Goal: Information Seeking & Learning: Learn about a topic

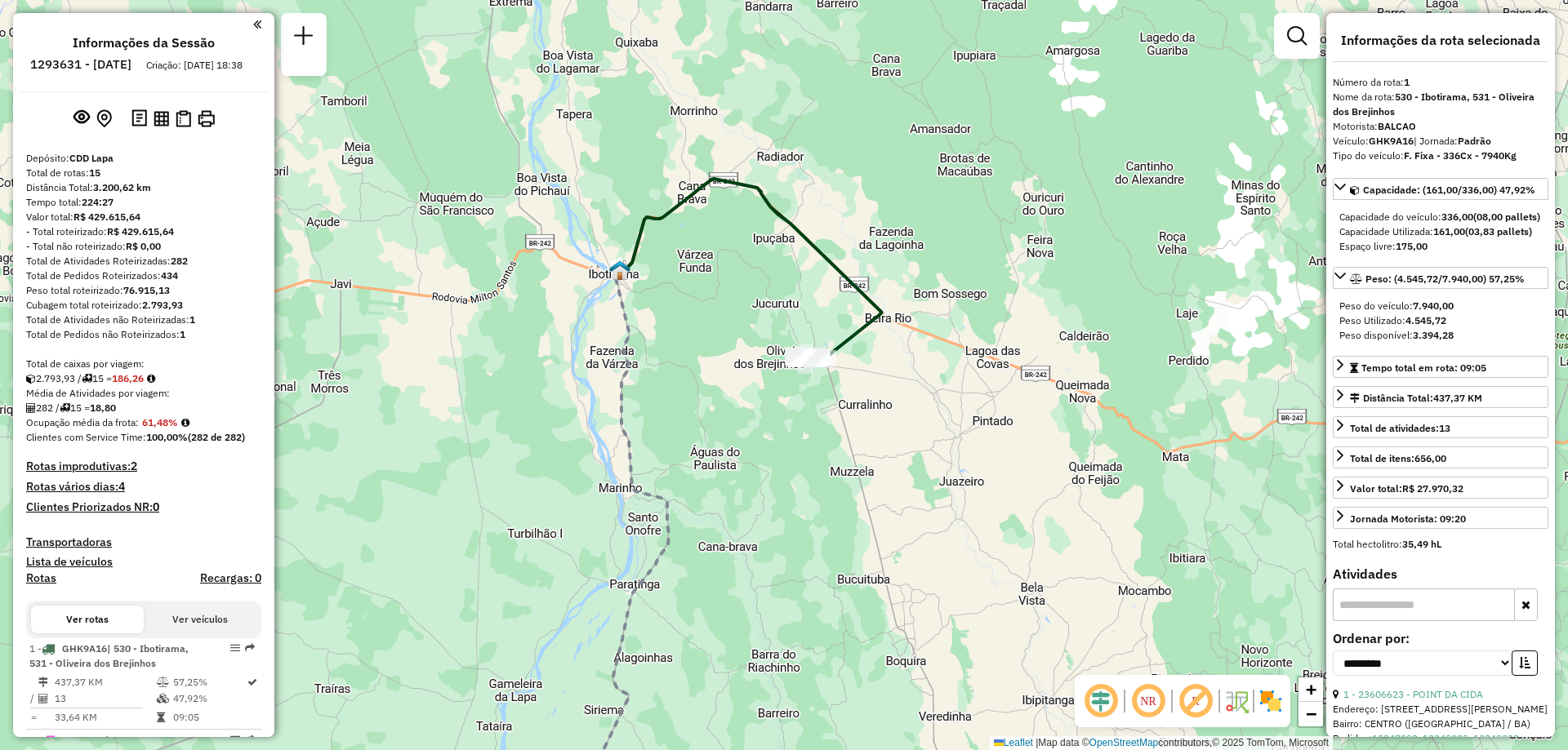
select select "**********"
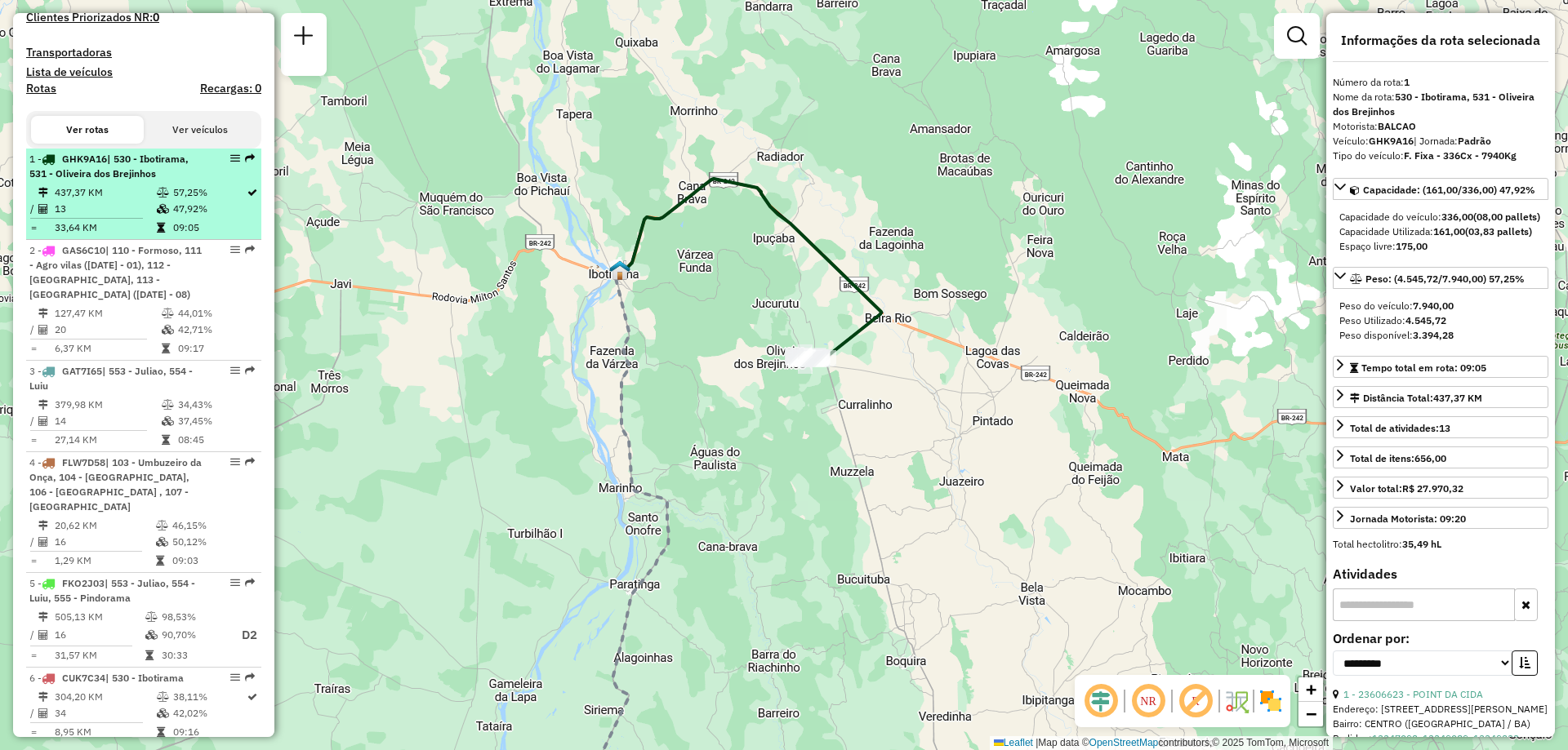
click at [133, 199] on td "437,37 KM" at bounding box center [105, 193] width 102 height 16
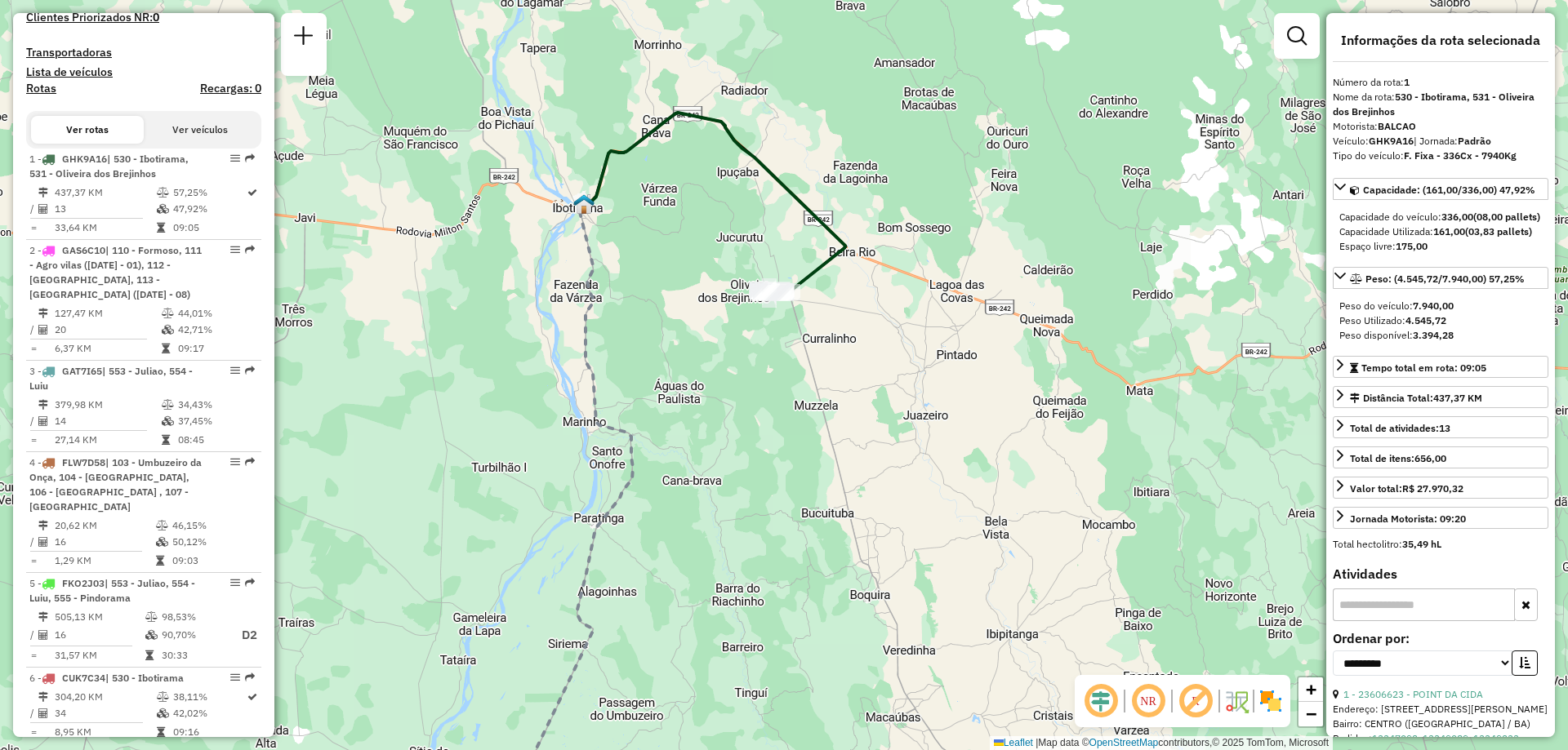
drag, startPoint x: 778, startPoint y: 124, endPoint x: 660, endPoint y: 234, distance: 161.3
click at [660, 234] on div "Janela de atendimento Grade de atendimento Capacidade Transportadoras Veículos …" at bounding box center [784, 375] width 1568 height 750
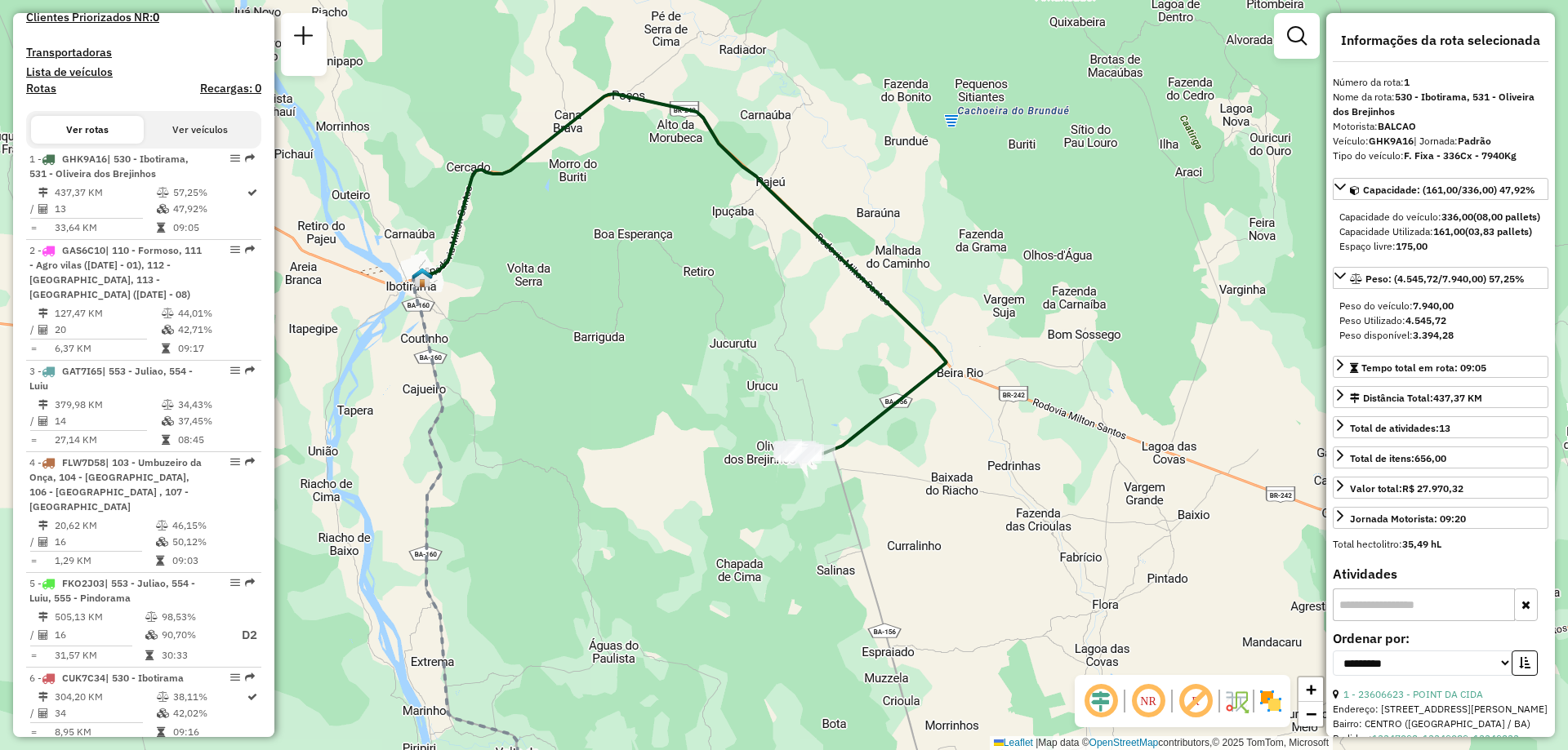
drag, startPoint x: 706, startPoint y: 248, endPoint x: 675, endPoint y: 338, distance: 95.2
click at [675, 338] on div "Janela de atendimento Grade de atendimento Capacidade Transportadoras Veículos …" at bounding box center [784, 375] width 1568 height 750
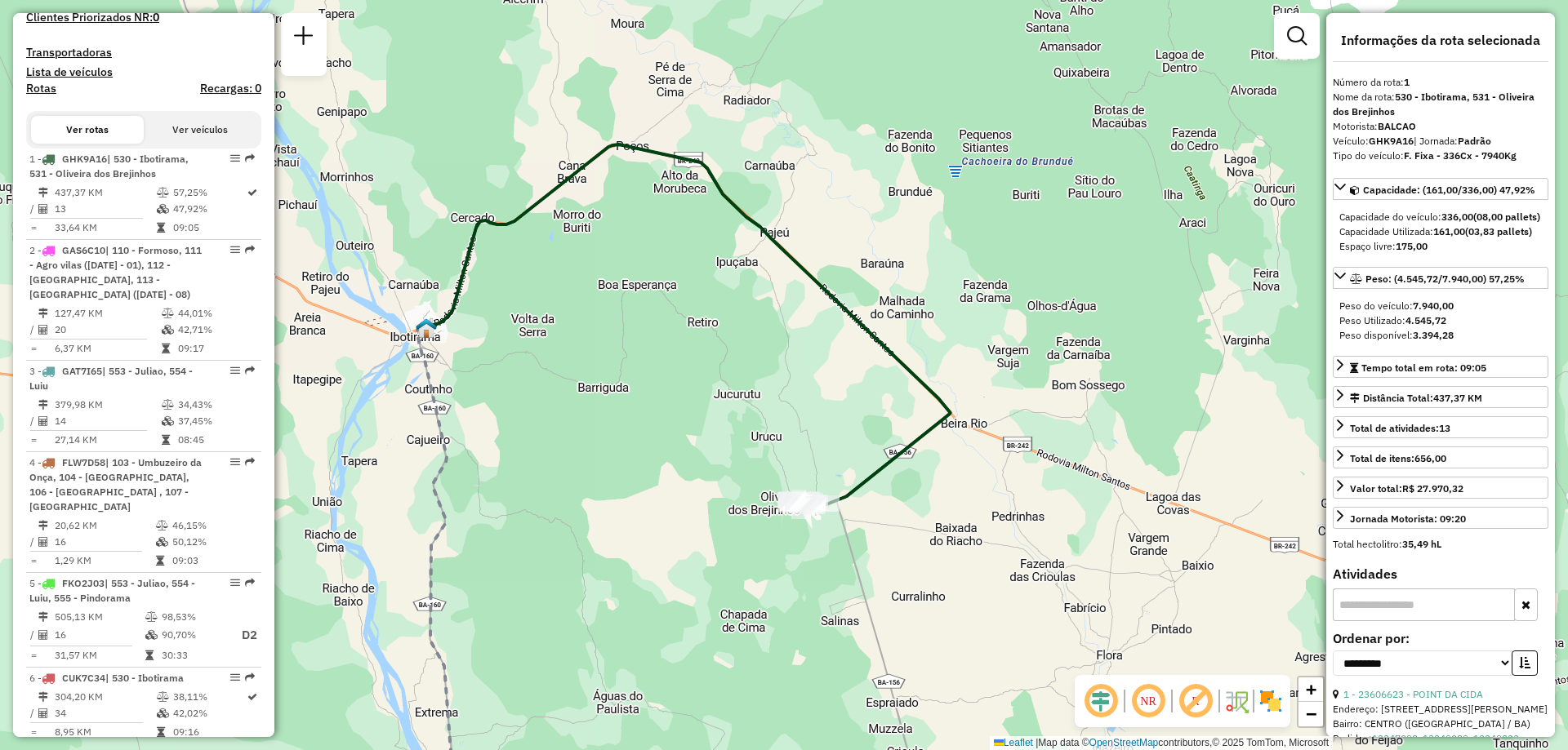
drag, startPoint x: 687, startPoint y: 276, endPoint x: 690, endPoint y: 320, distance: 44.1
click at [690, 320] on div "Janela de atendimento Grade de atendimento Capacidade Transportadoras Veículos …" at bounding box center [784, 375] width 1568 height 750
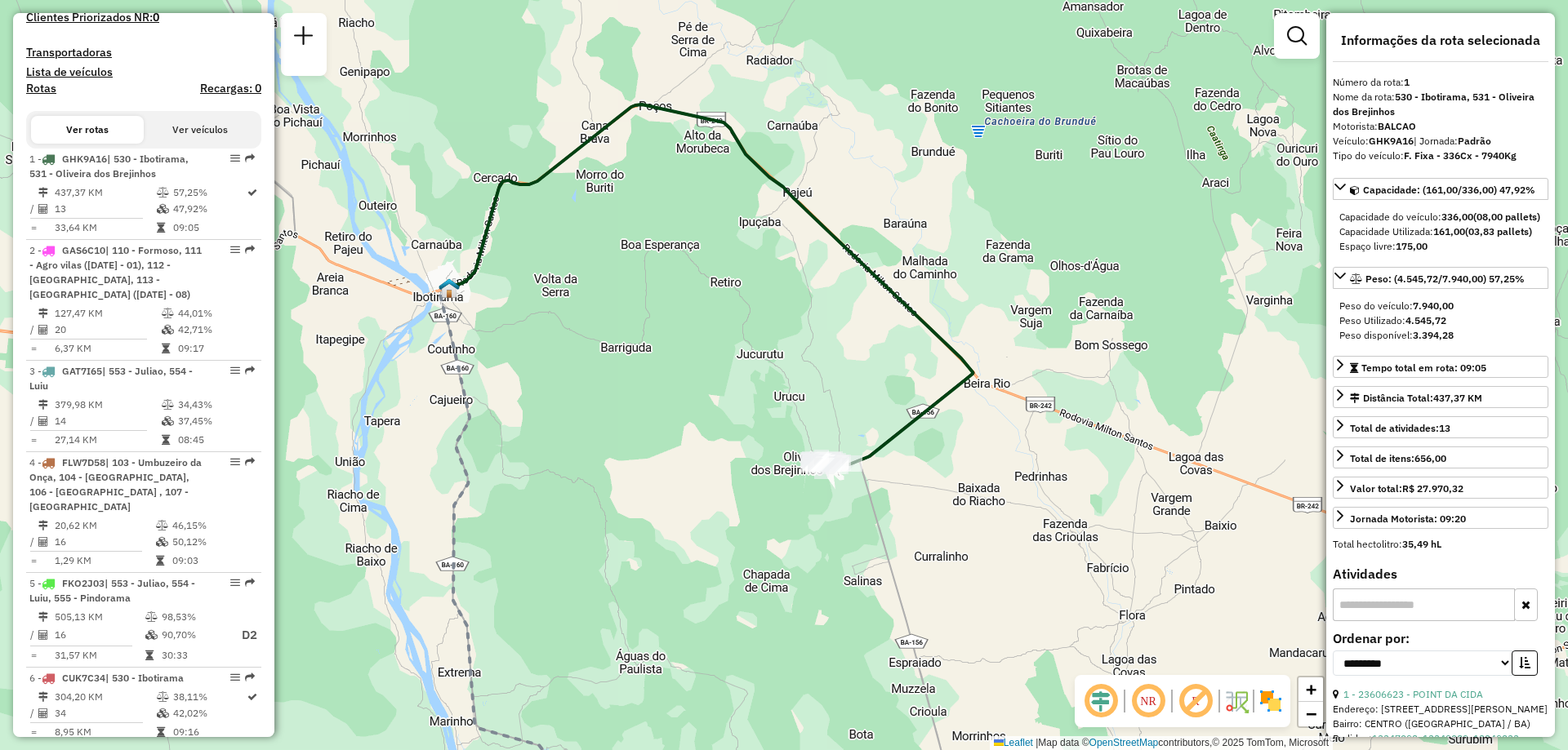
drag, startPoint x: 652, startPoint y: 351, endPoint x: 670, endPoint y: 315, distance: 40.2
click at [670, 315] on div "Janela de atendimento Grade de atendimento Capacidade Transportadoras Veículos …" at bounding box center [784, 375] width 1568 height 750
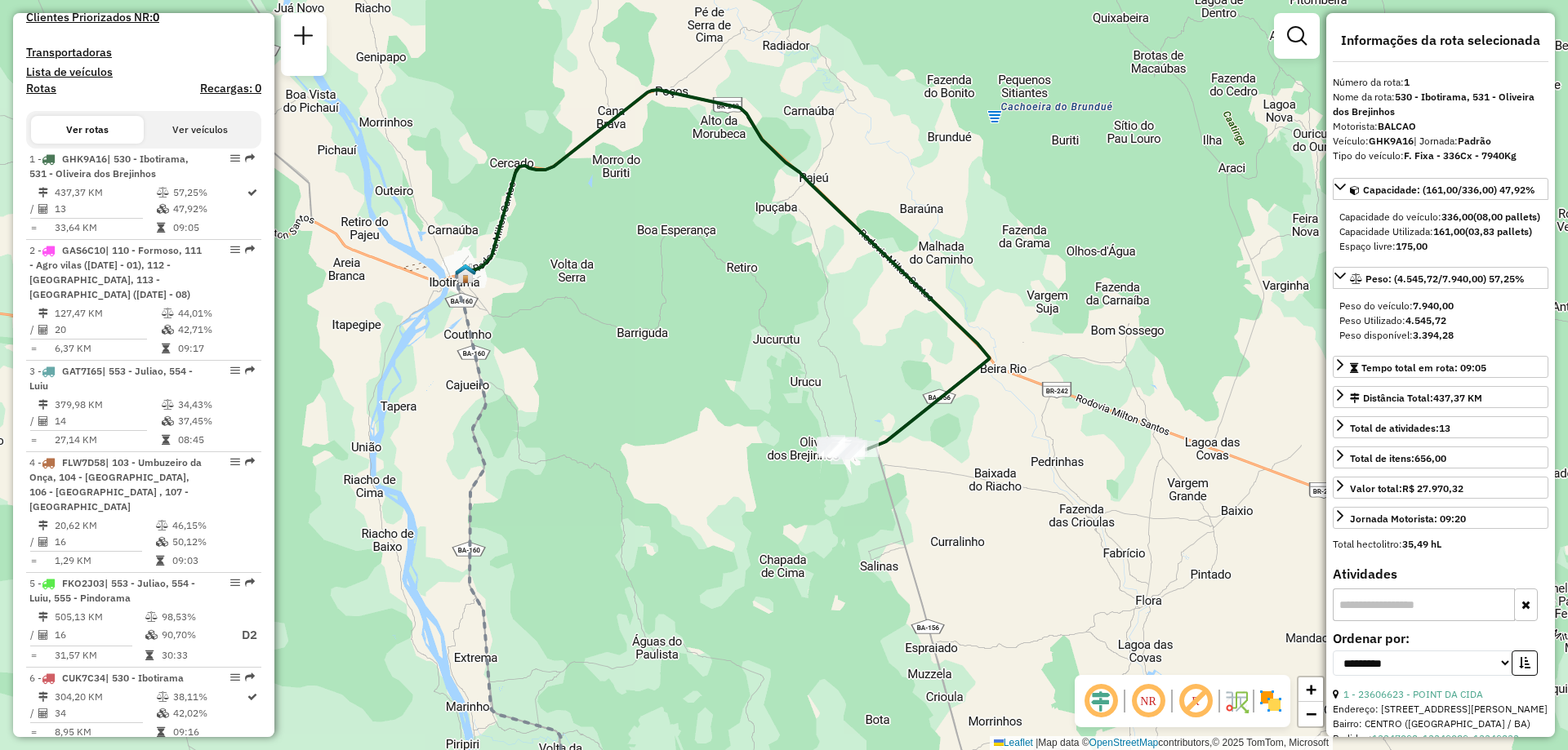
drag, startPoint x: 781, startPoint y: 268, endPoint x: 791, endPoint y: 255, distance: 16.4
click at [791, 255] on div "Janela de atendimento Grade de atendimento Capacidade Transportadoras Veículos …" at bounding box center [784, 375] width 1568 height 750
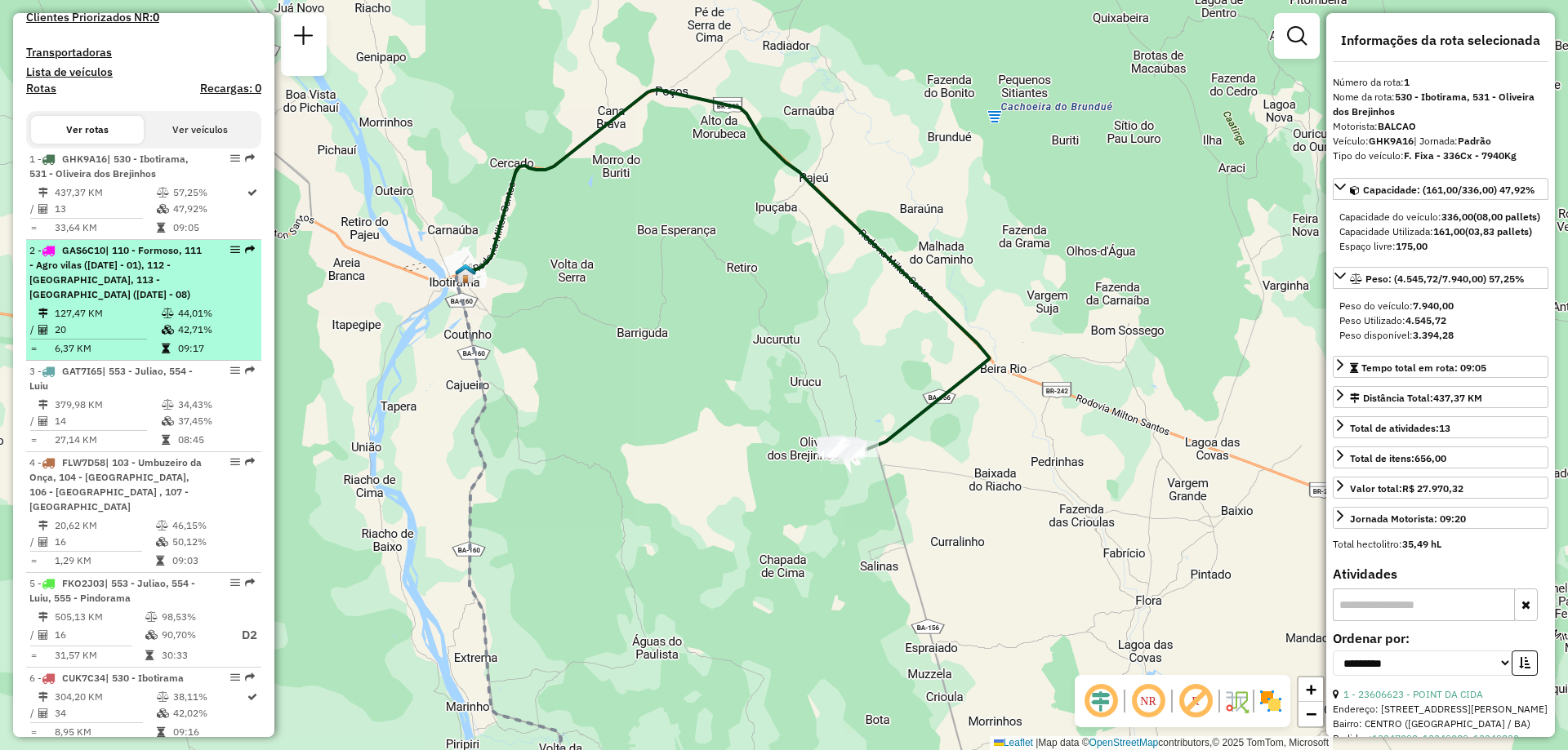
click at [134, 301] on div "2 - GAS6C10 | 110 - Formoso, 111 - Agro vilas ([DATE] - 01), 112 - [GEOGRAPHIC_…" at bounding box center [116, 272] width 173 height 59
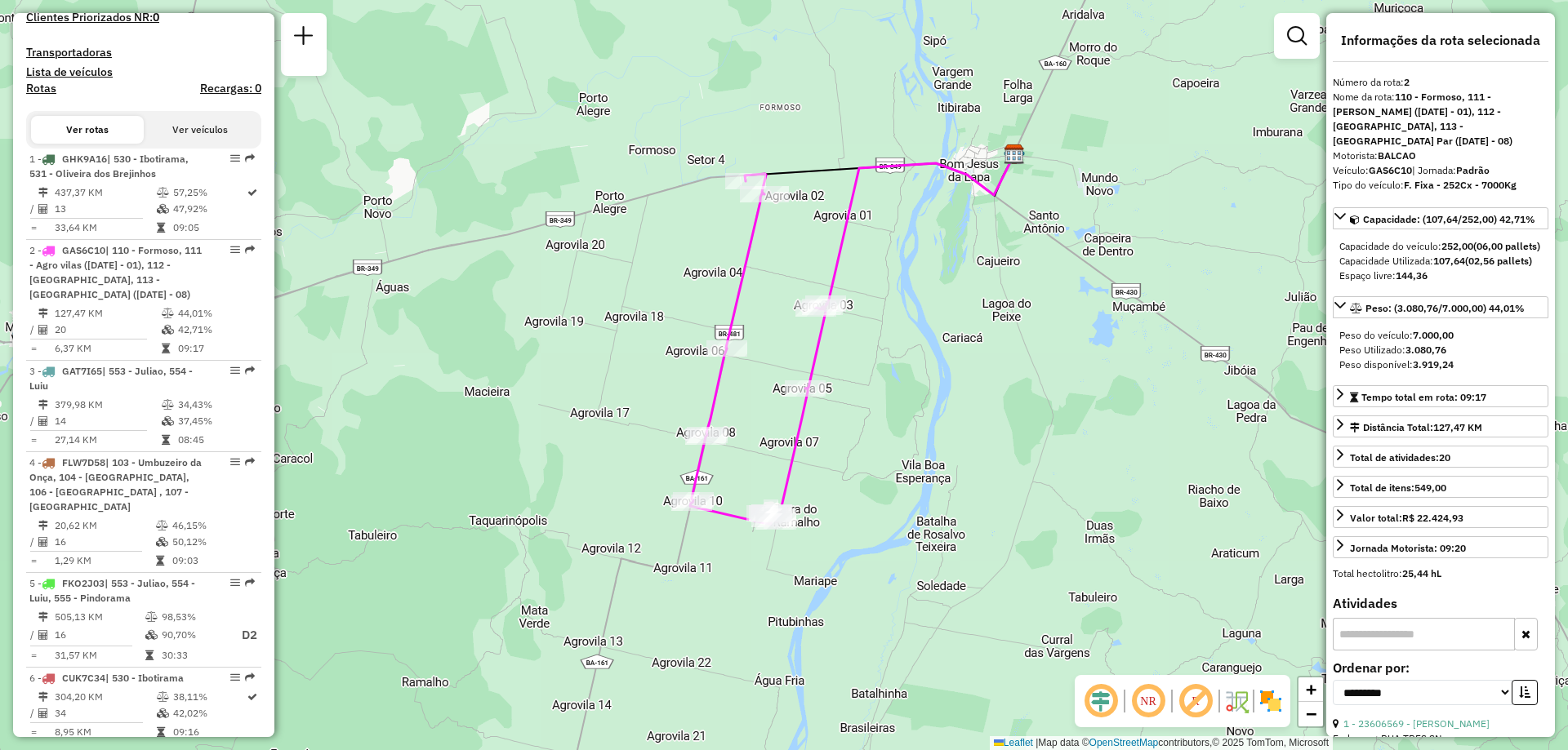
drag, startPoint x: 663, startPoint y: 316, endPoint x: 630, endPoint y: 324, distance: 34.0
click at [630, 324] on div "Janela de atendimento Grade de atendimento Capacidade Transportadoras Veículos …" at bounding box center [784, 375] width 1568 height 750
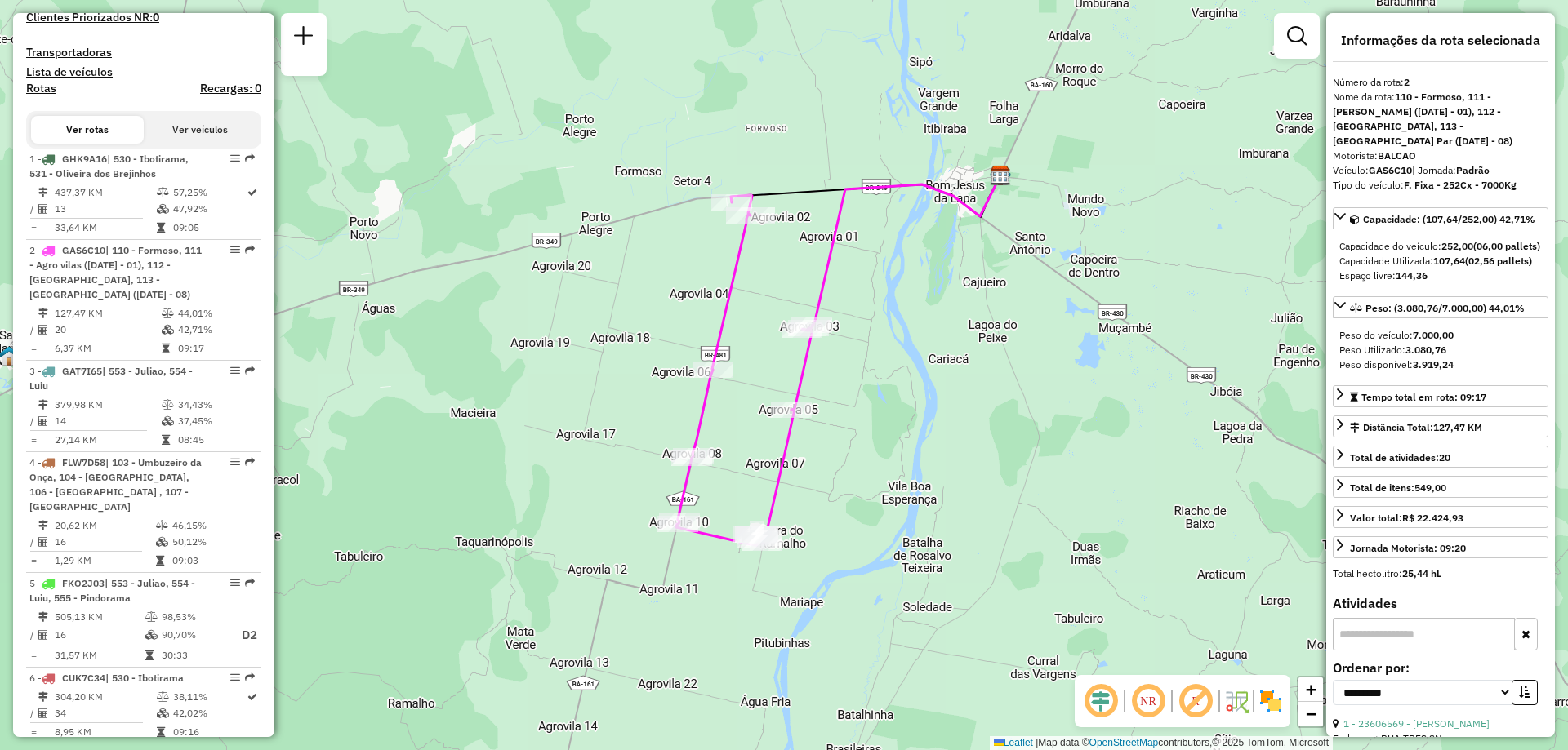
drag, startPoint x: 882, startPoint y: 255, endPoint x: 867, endPoint y: 277, distance: 26.6
click at [867, 277] on div "Janela de atendimento Grade de atendimento Capacidade Transportadoras Veículos …" at bounding box center [784, 375] width 1568 height 750
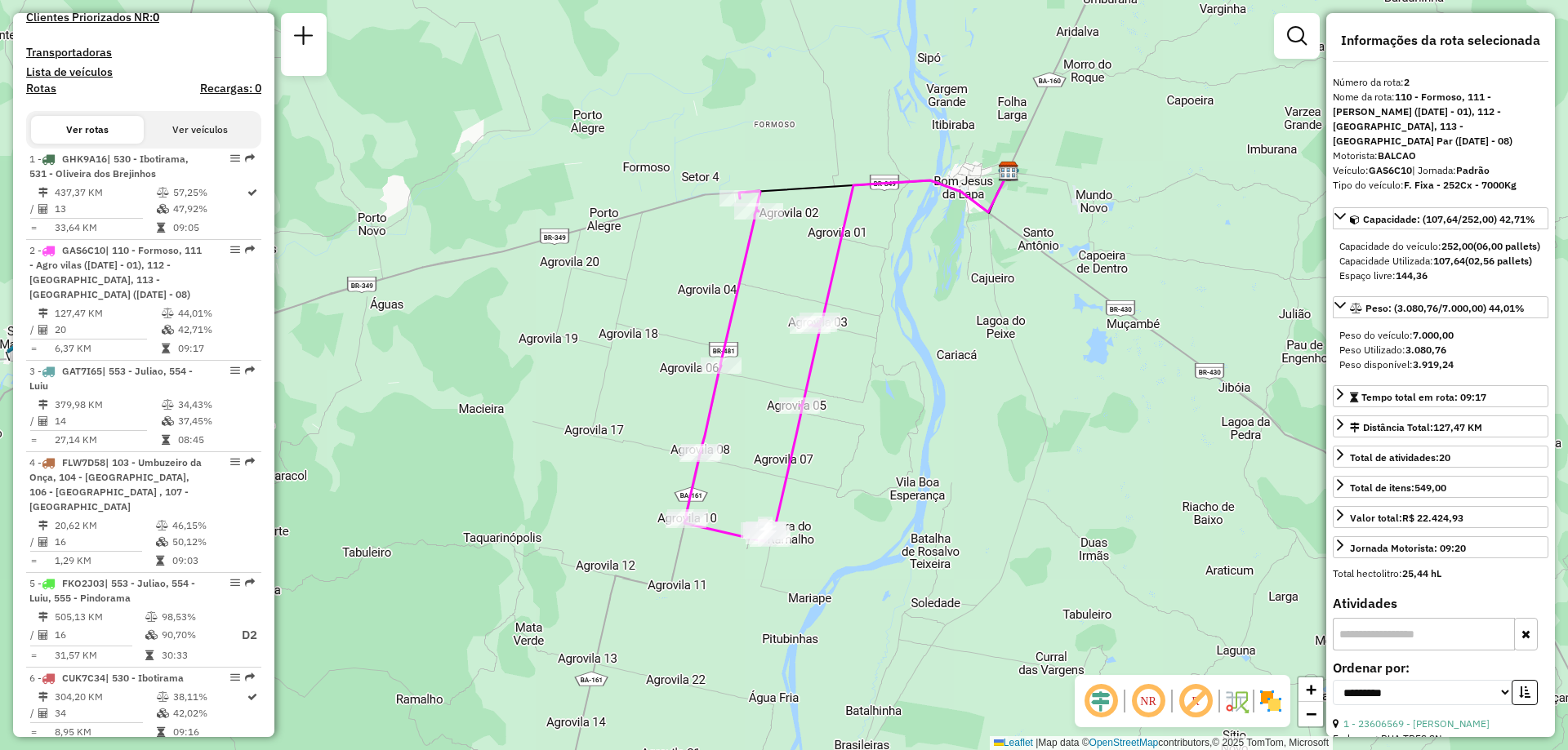
drag, startPoint x: 839, startPoint y: 277, endPoint x: 848, endPoint y: 273, distance: 9.8
click at [848, 273] on div "Janela de atendimento Grade de atendimento Capacidade Transportadoras Veículos …" at bounding box center [784, 375] width 1568 height 750
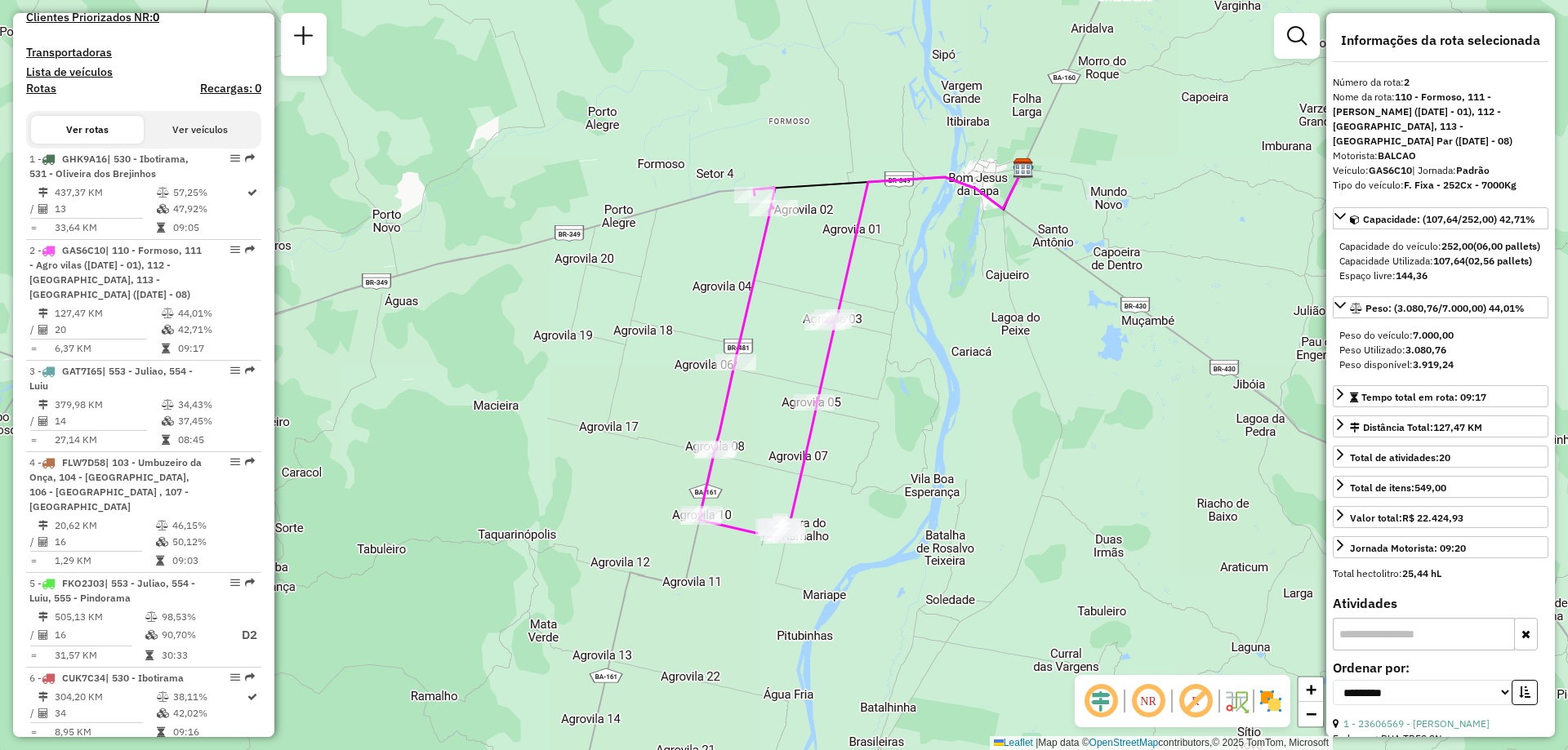
drag, startPoint x: 927, startPoint y: 336, endPoint x: 935, endPoint y: 334, distance: 8.2
click at [935, 334] on div "Janela de atendimento Grade de atendimento Capacidade Transportadoras Veículos …" at bounding box center [784, 375] width 1568 height 750
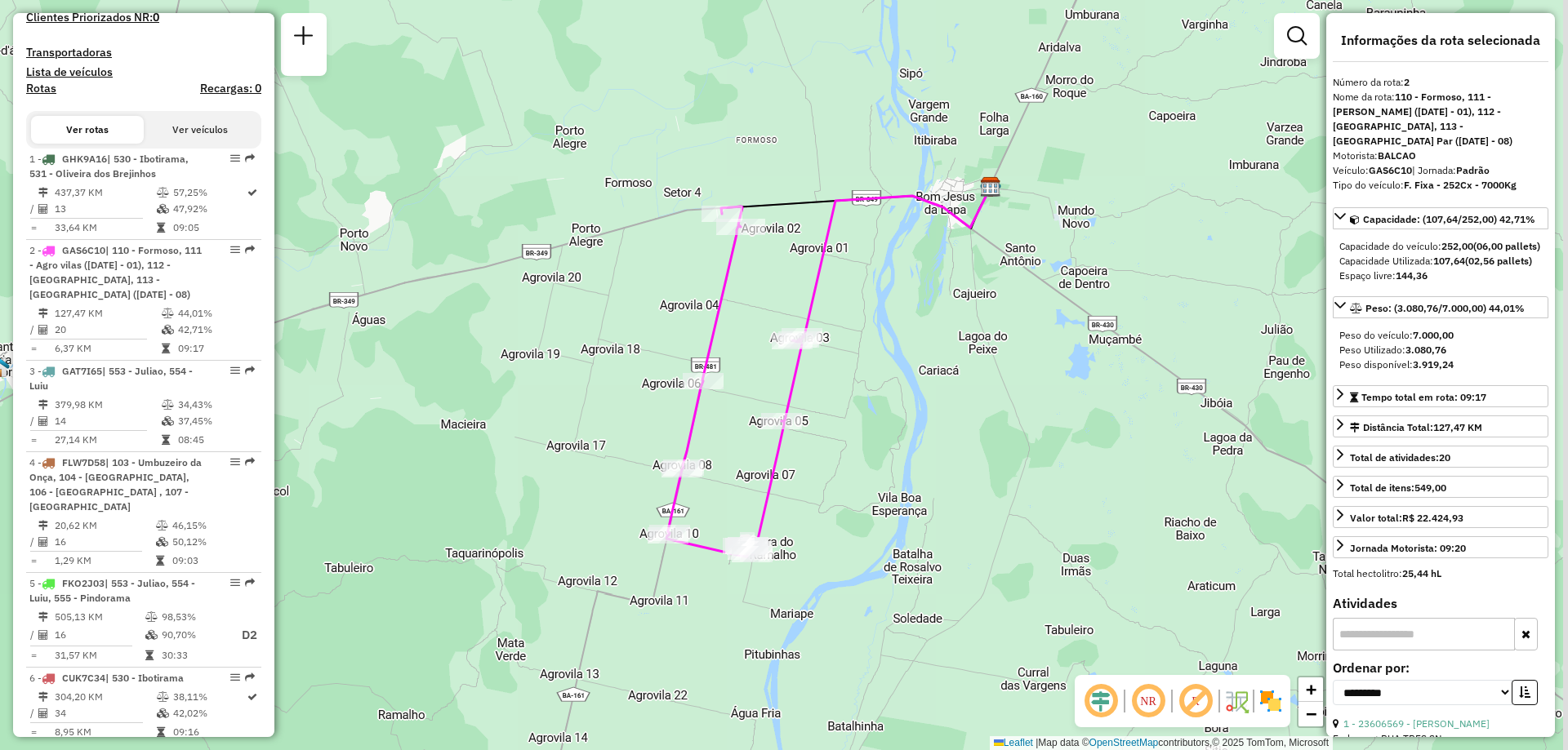
drag, startPoint x: 978, startPoint y: 258, endPoint x: 947, endPoint y: 275, distance: 35.4
click at [947, 275] on div "Janela de atendimento Grade de atendimento Capacidade Transportadoras Veículos …" at bounding box center [784, 375] width 1568 height 750
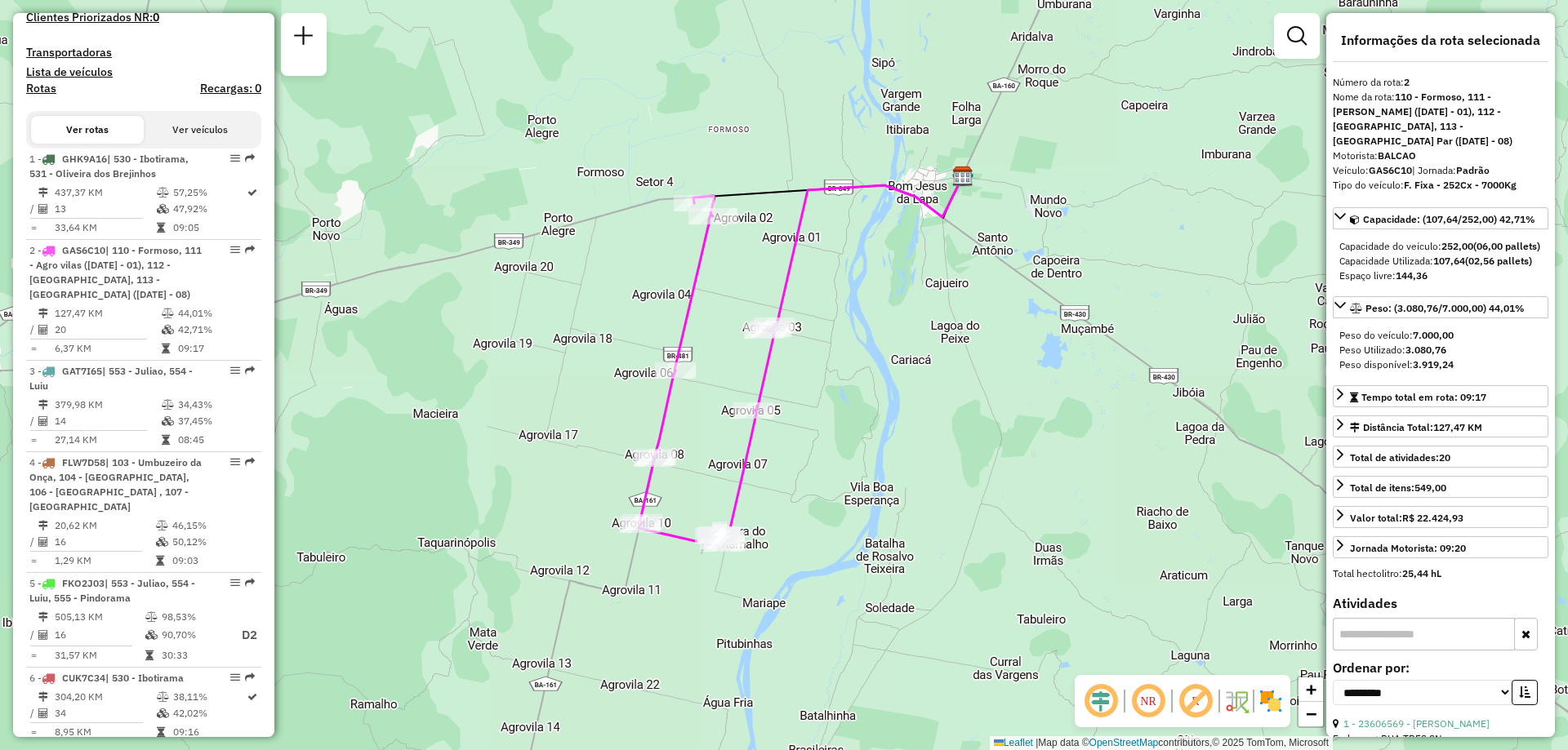
drag, startPoint x: 1060, startPoint y: 182, endPoint x: 1032, endPoint y: 171, distance: 30.1
click at [1032, 171] on div "Janela de atendimento Grade de atendimento Capacidade Transportadoras Veículos …" at bounding box center [784, 375] width 1568 height 750
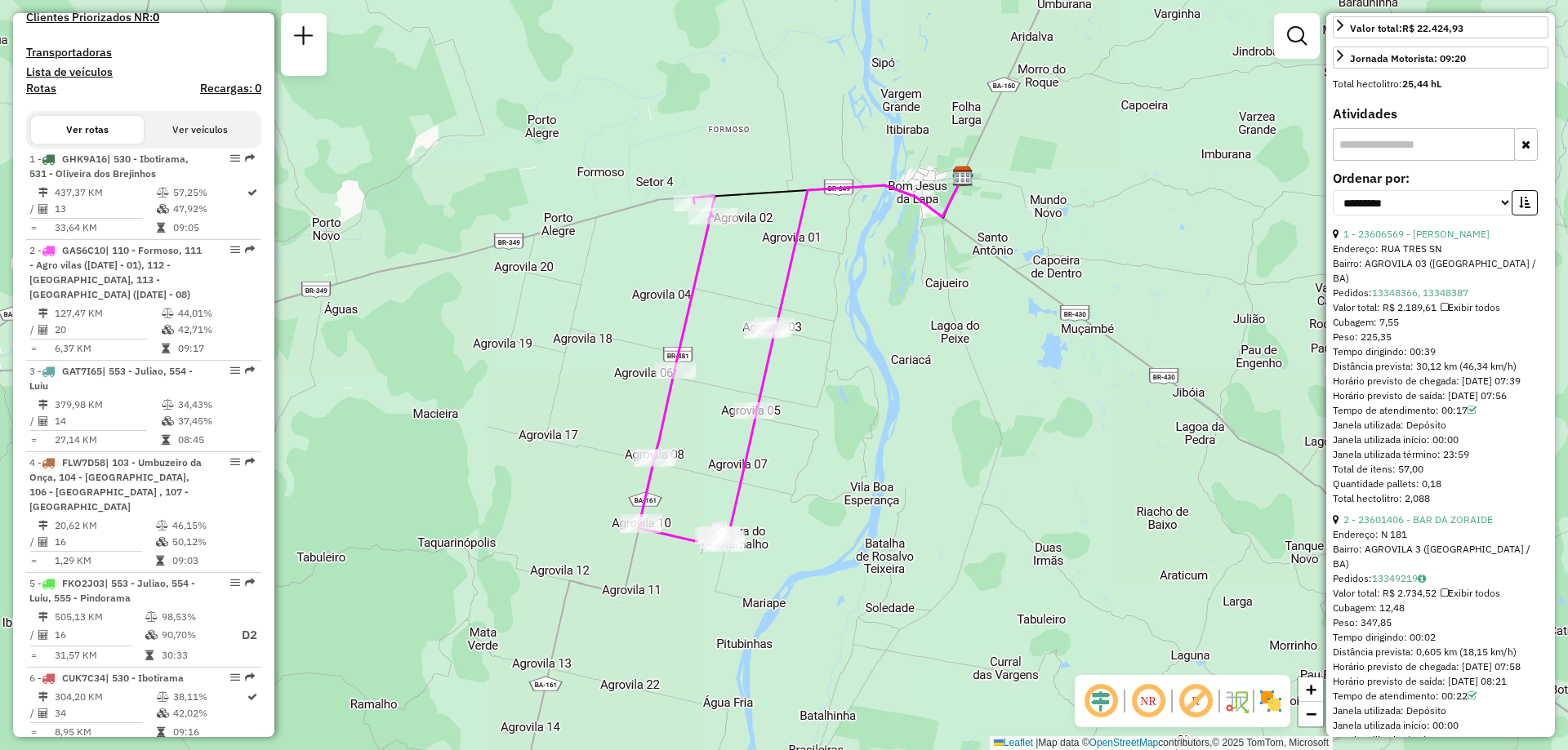
scroll to position [653, 0]
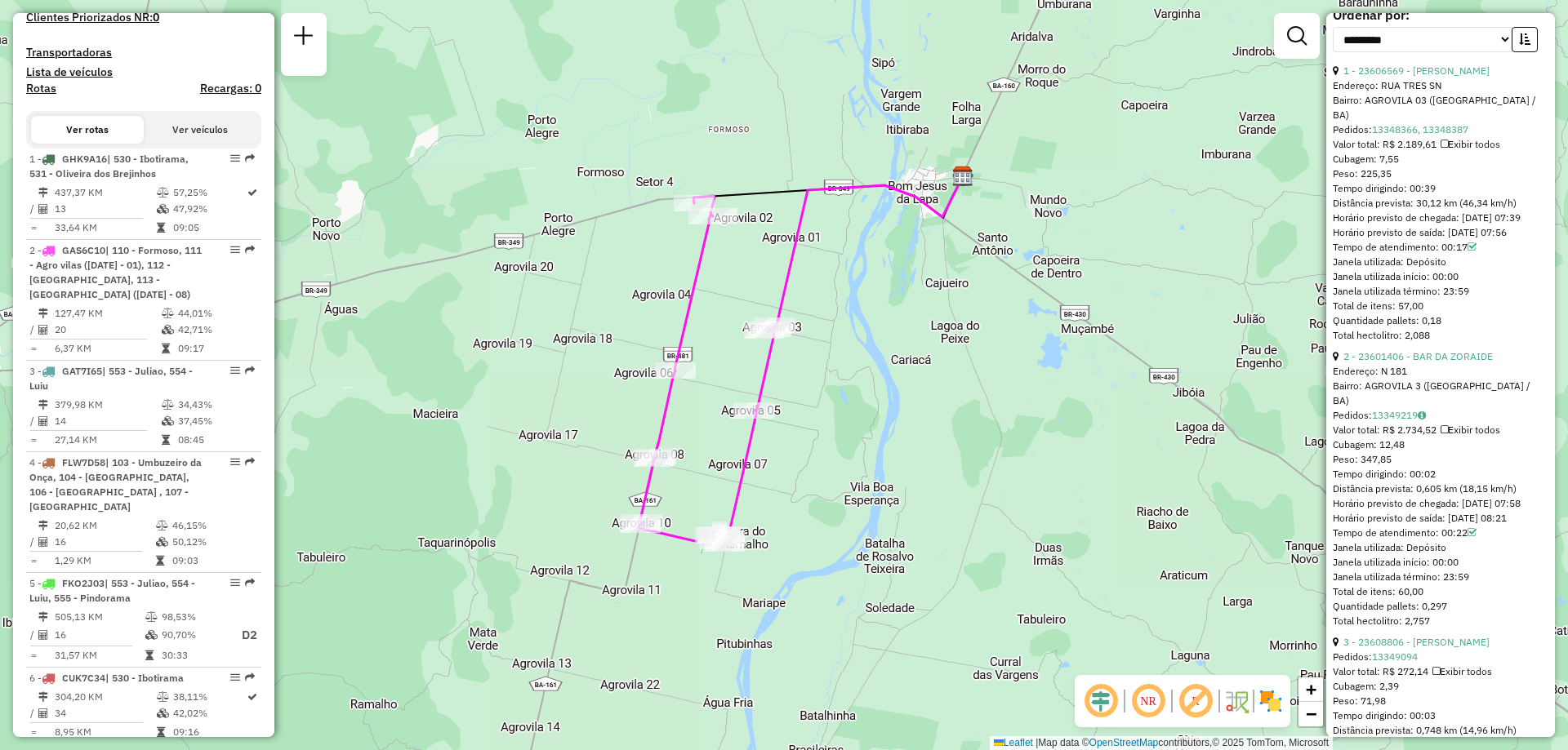
drag, startPoint x: 1467, startPoint y: 264, endPoint x: 1538, endPoint y: 263, distance: 71.0
click at [1538, 240] on div "Horário previsto de saída: [DATE] 07:56" at bounding box center [1440, 233] width 216 height 15
click at [1508, 240] on div "Horário previsto de saída: [DATE] 07:56" at bounding box center [1440, 233] width 216 height 15
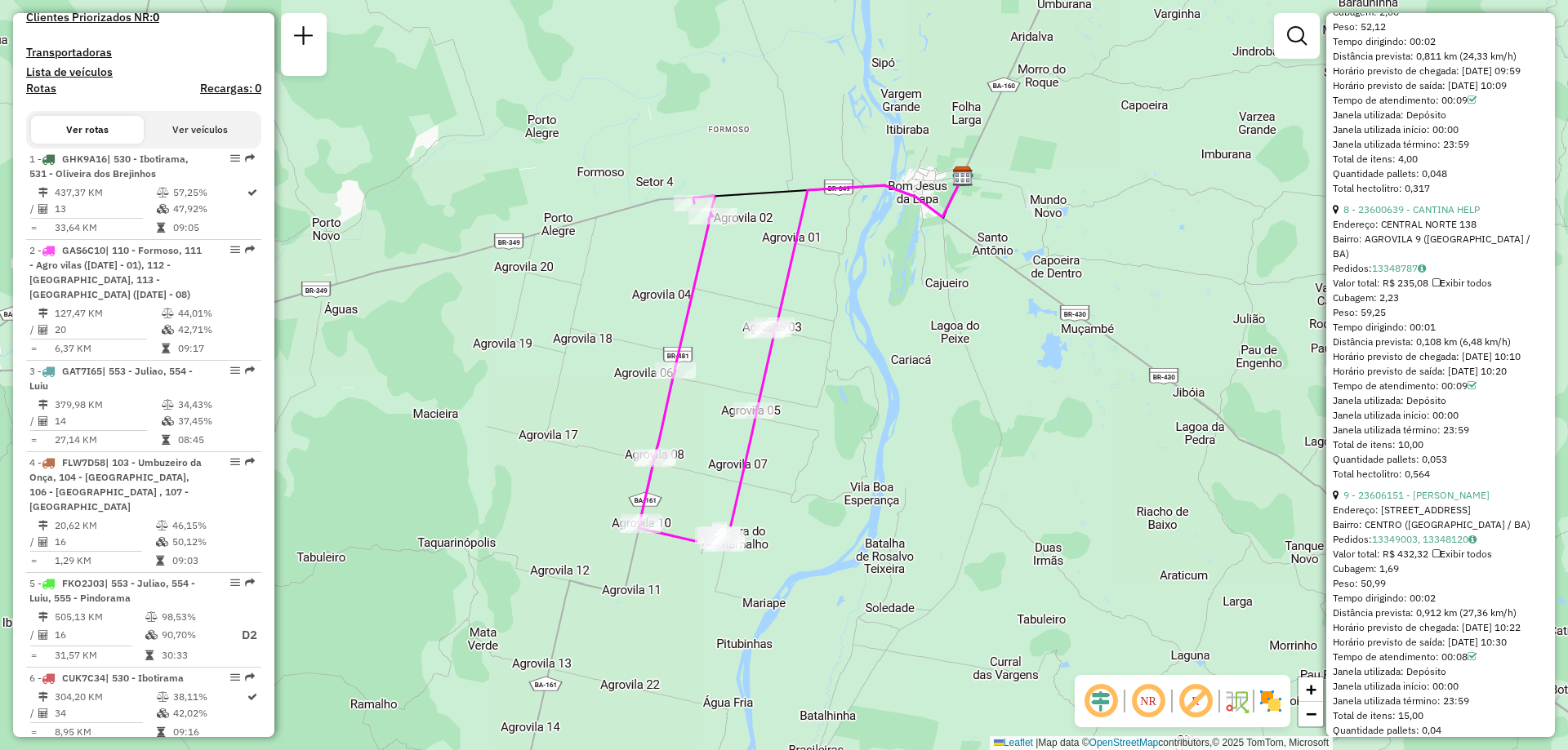
scroll to position [2122, 0]
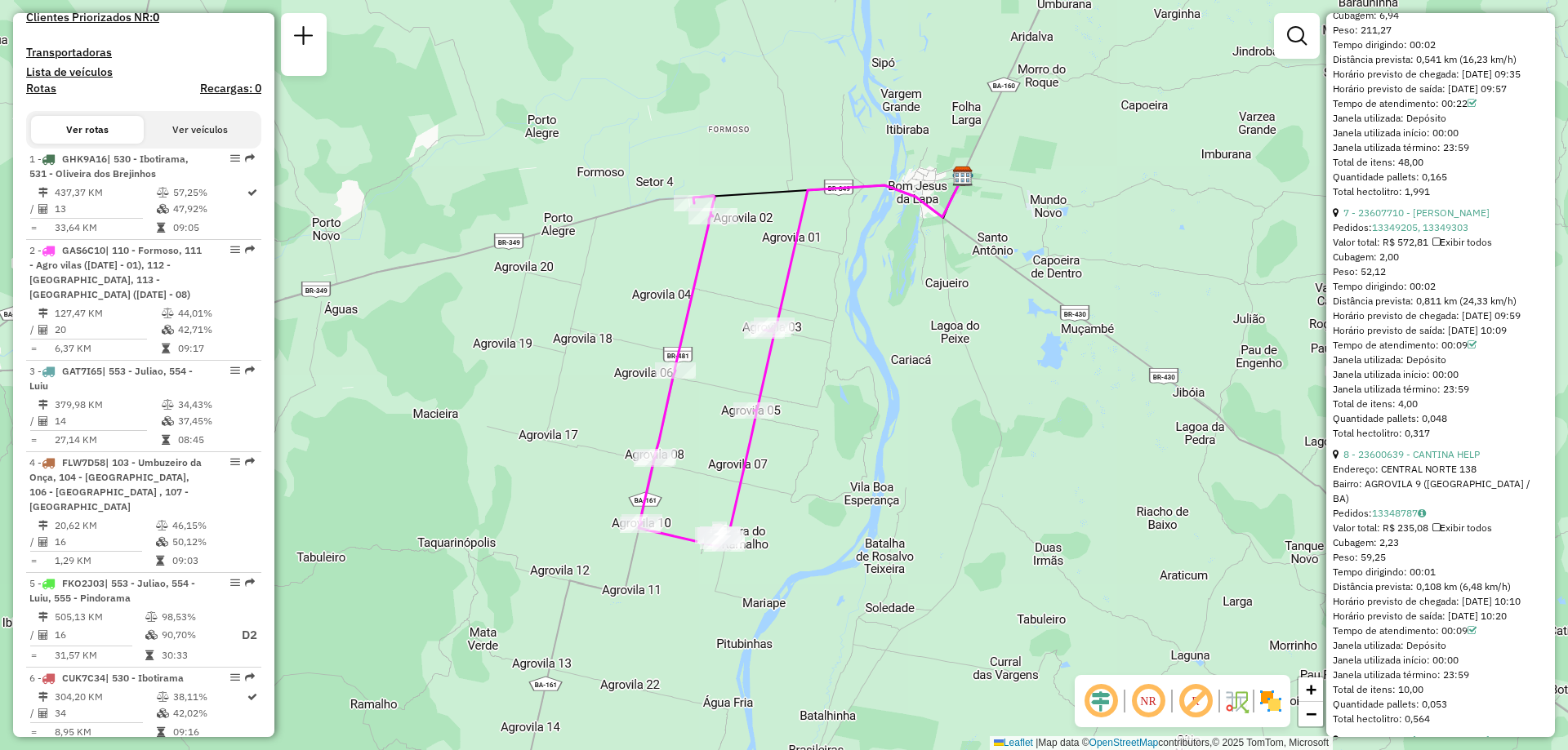
drag, startPoint x: 1414, startPoint y: 147, endPoint x: 1442, endPoint y: 144, distance: 28.2
click at [1442, 53] on div "Tempo dirigindo: 00:02" at bounding box center [1440, 45] width 216 height 15
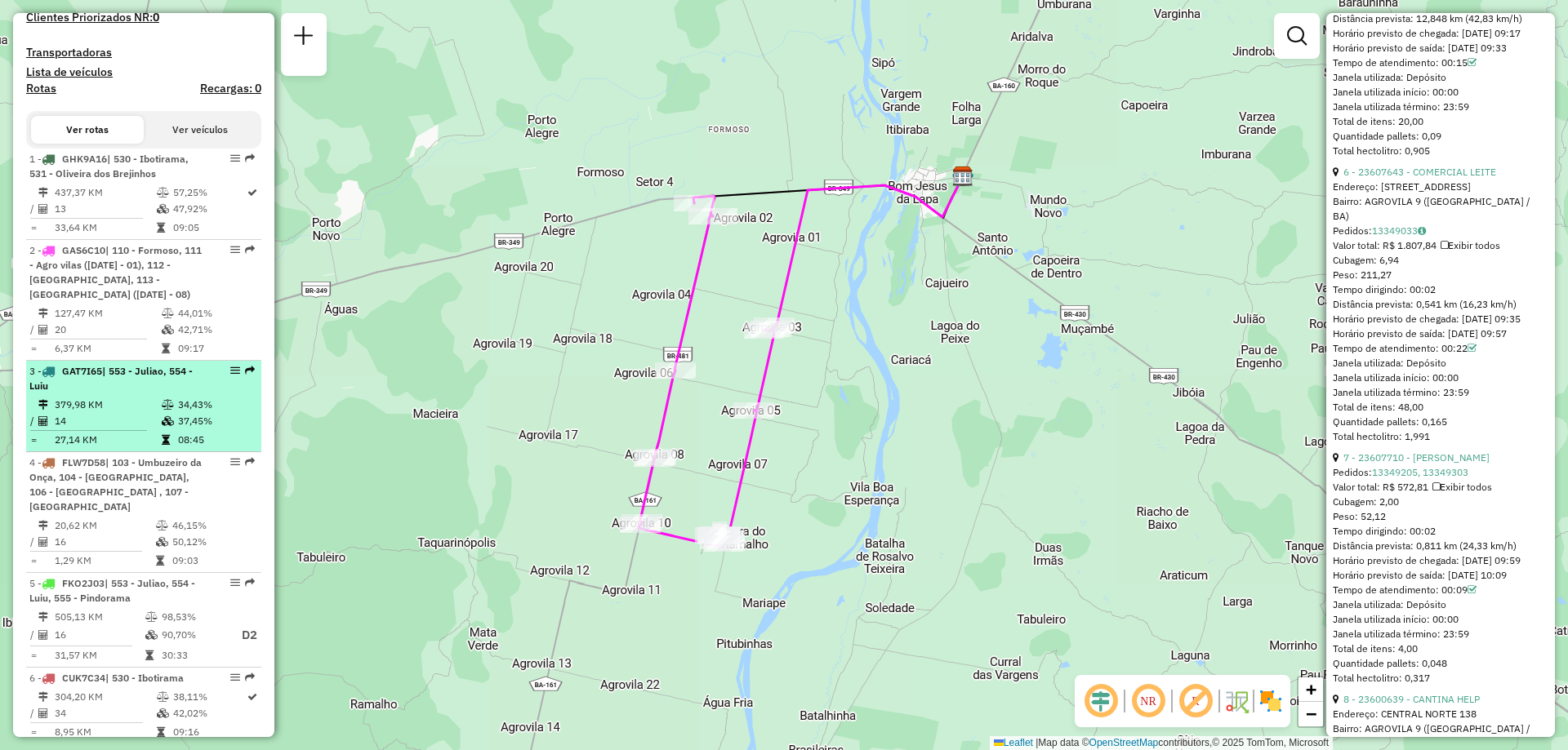
click at [144, 393] on div "3 - GAT7I65 | 553 - Juliao, 554 - Luiu" at bounding box center [116, 379] width 173 height 30
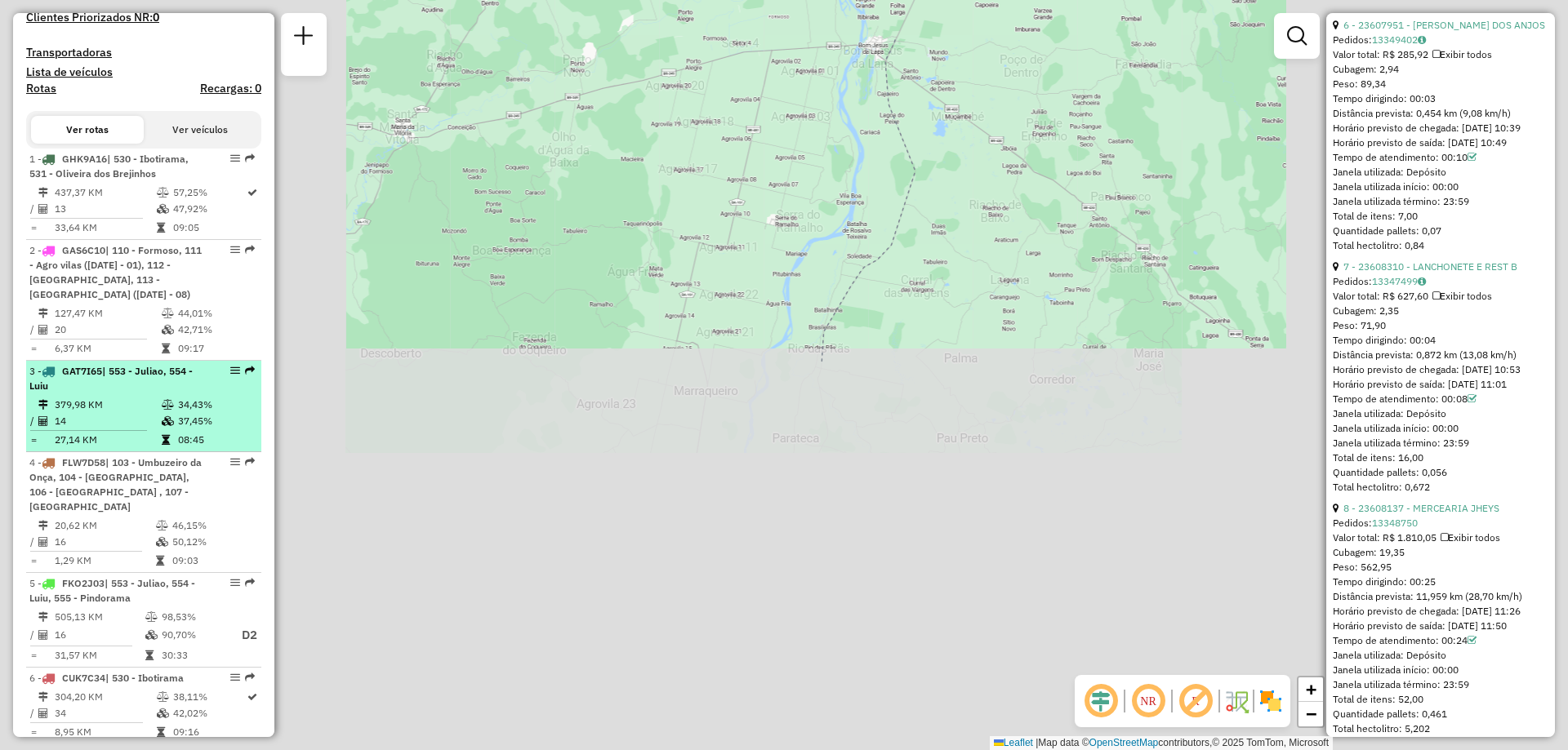
scroll to position [1848, 0]
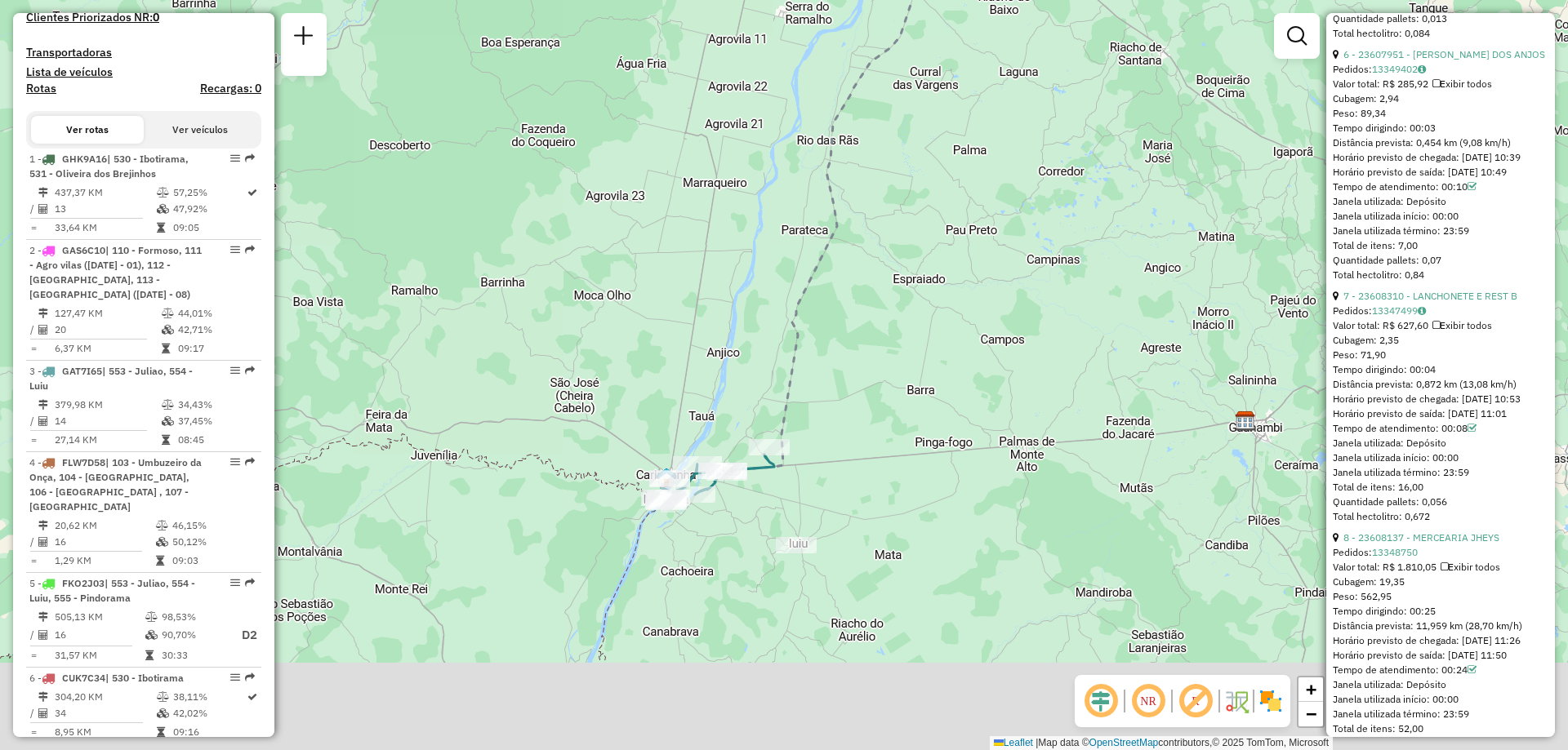
drag, startPoint x: 747, startPoint y: 502, endPoint x: 756, endPoint y: 332, distance: 170.2
click at [756, 332] on div "Janela de atendimento Grade de atendimento Capacidade Transportadoras Veículos …" at bounding box center [784, 375] width 1568 height 750
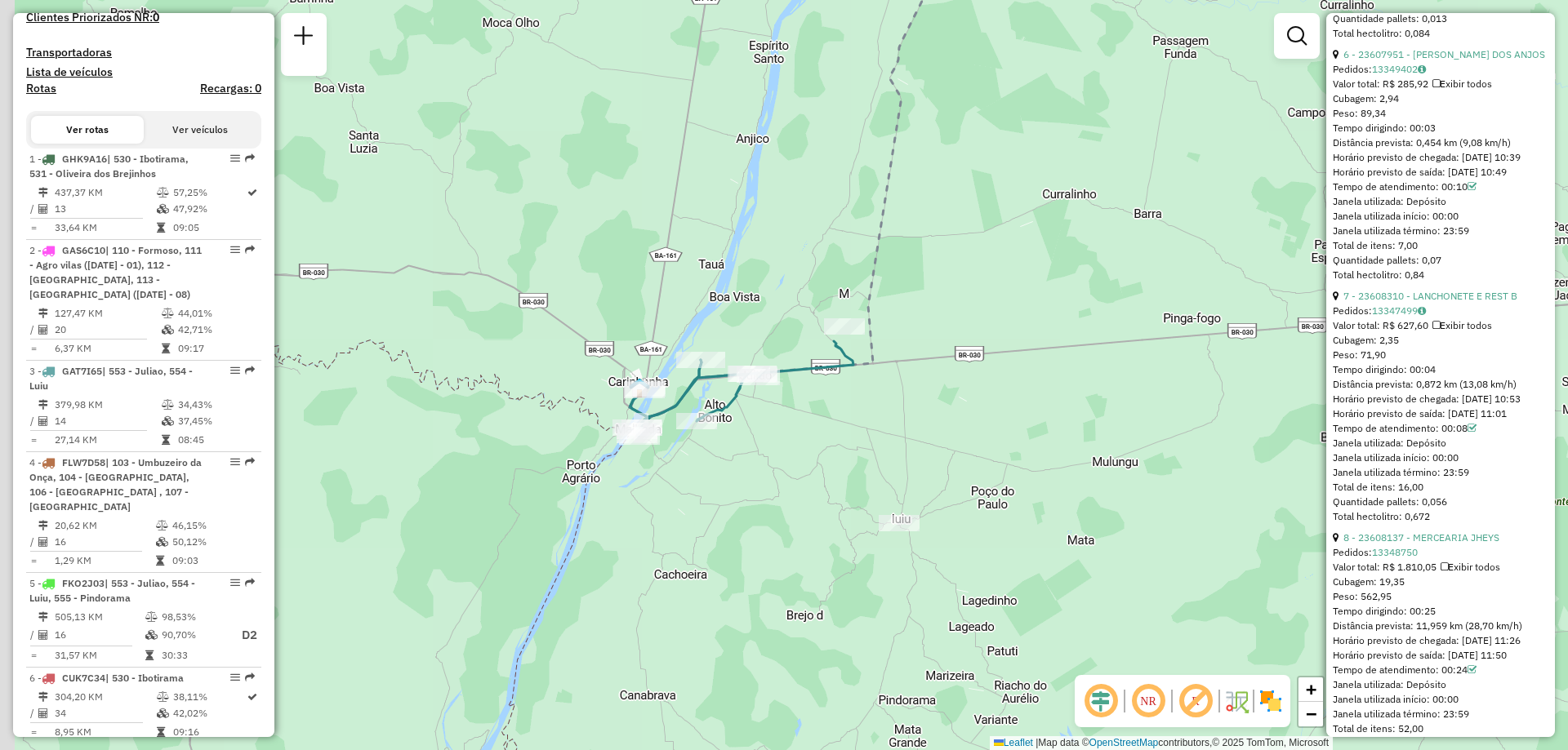
drag, startPoint x: 740, startPoint y: 399, endPoint x: 770, endPoint y: 287, distance: 115.9
click at [770, 287] on div "Janela de atendimento Grade de atendimento Capacidade Transportadoras Veículos …" at bounding box center [784, 375] width 1568 height 750
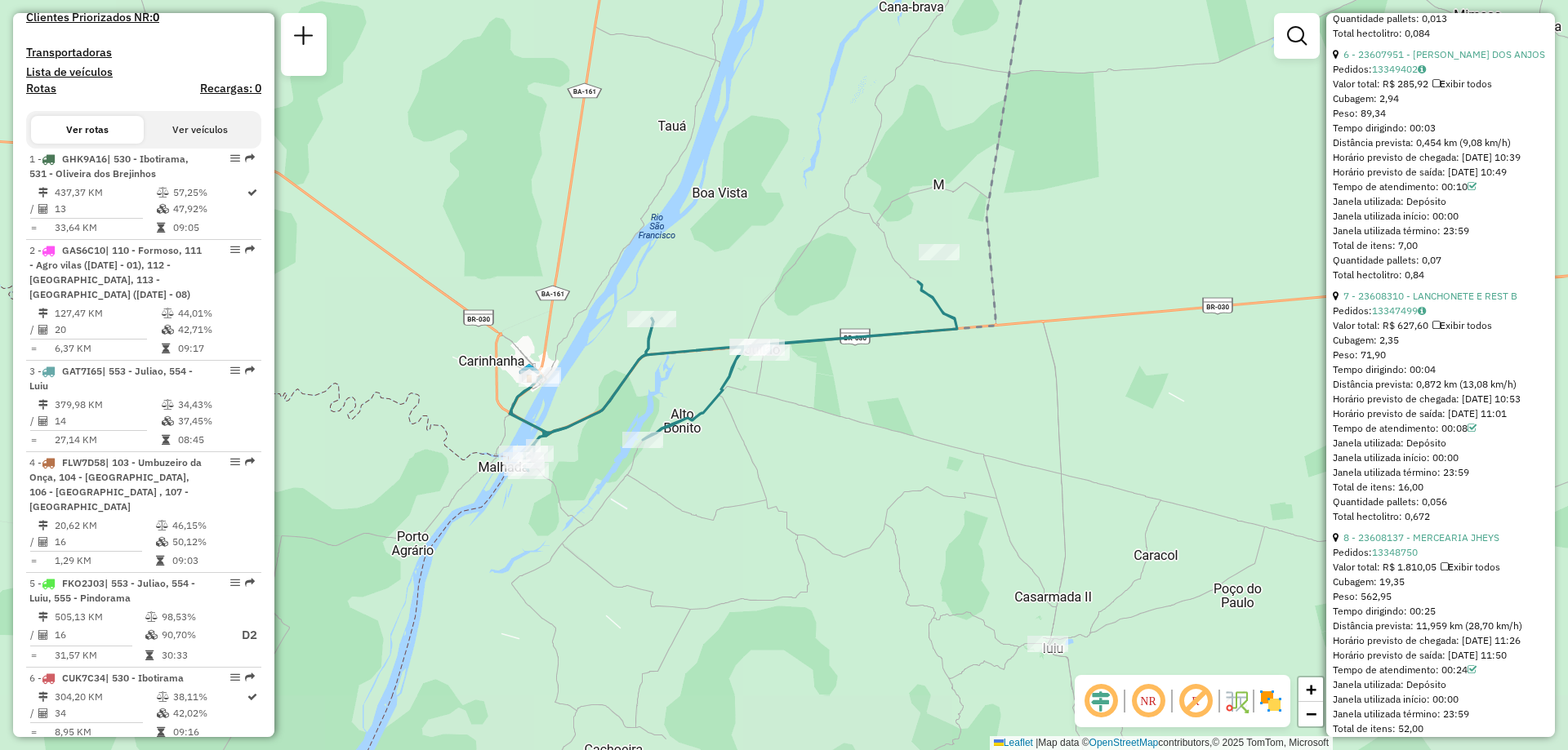
drag, startPoint x: 767, startPoint y: 332, endPoint x: 784, endPoint y: 249, distance: 84.7
click at [784, 249] on div "Janela de atendimento Grade de atendimento Capacidade Transportadoras Veículos …" at bounding box center [784, 375] width 1568 height 750
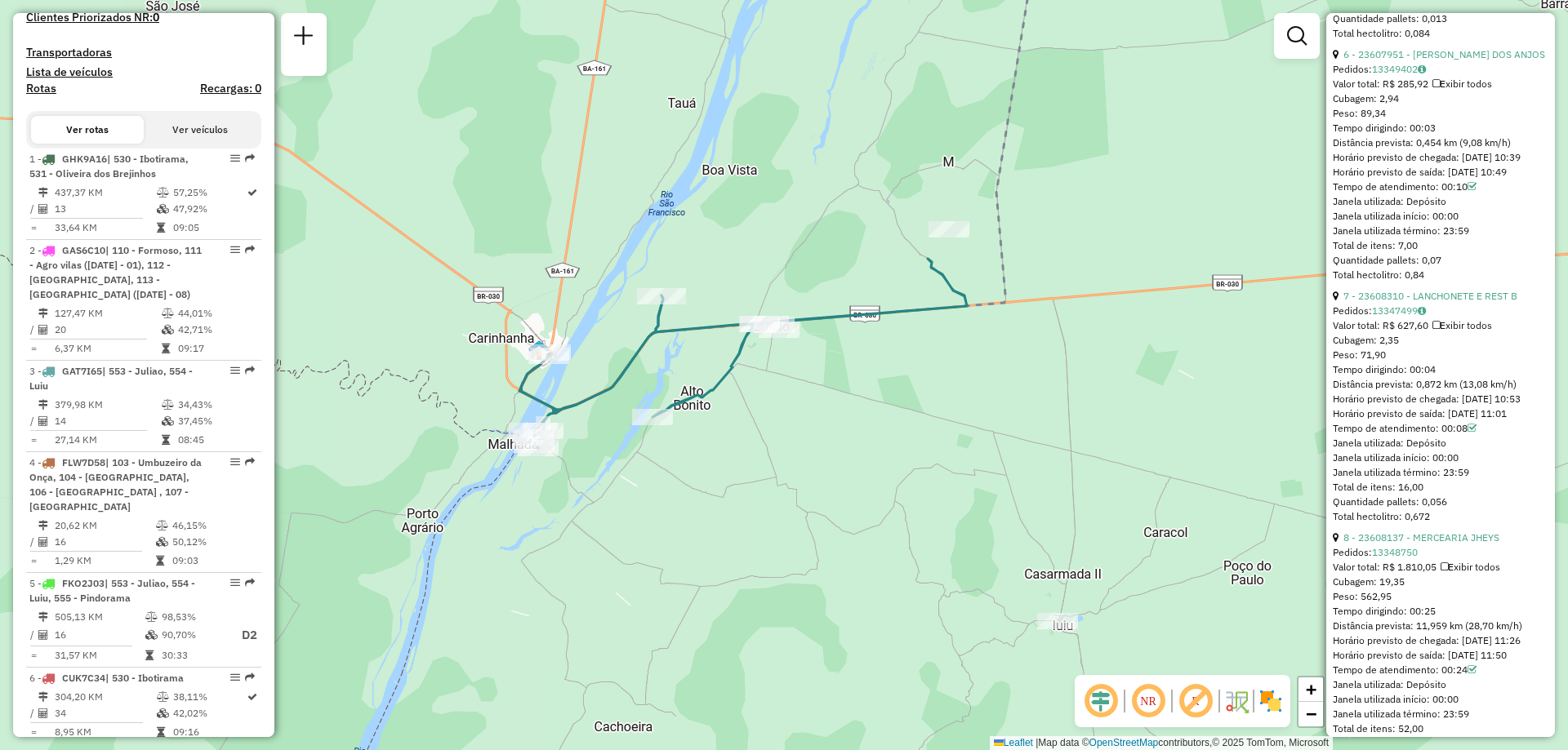
drag, startPoint x: 796, startPoint y: 251, endPoint x: 805, endPoint y: 231, distance: 21.9
click at [805, 231] on div "Janela de atendimento Grade de atendimento Capacidade Transportadoras Veículos …" at bounding box center [784, 375] width 1568 height 750
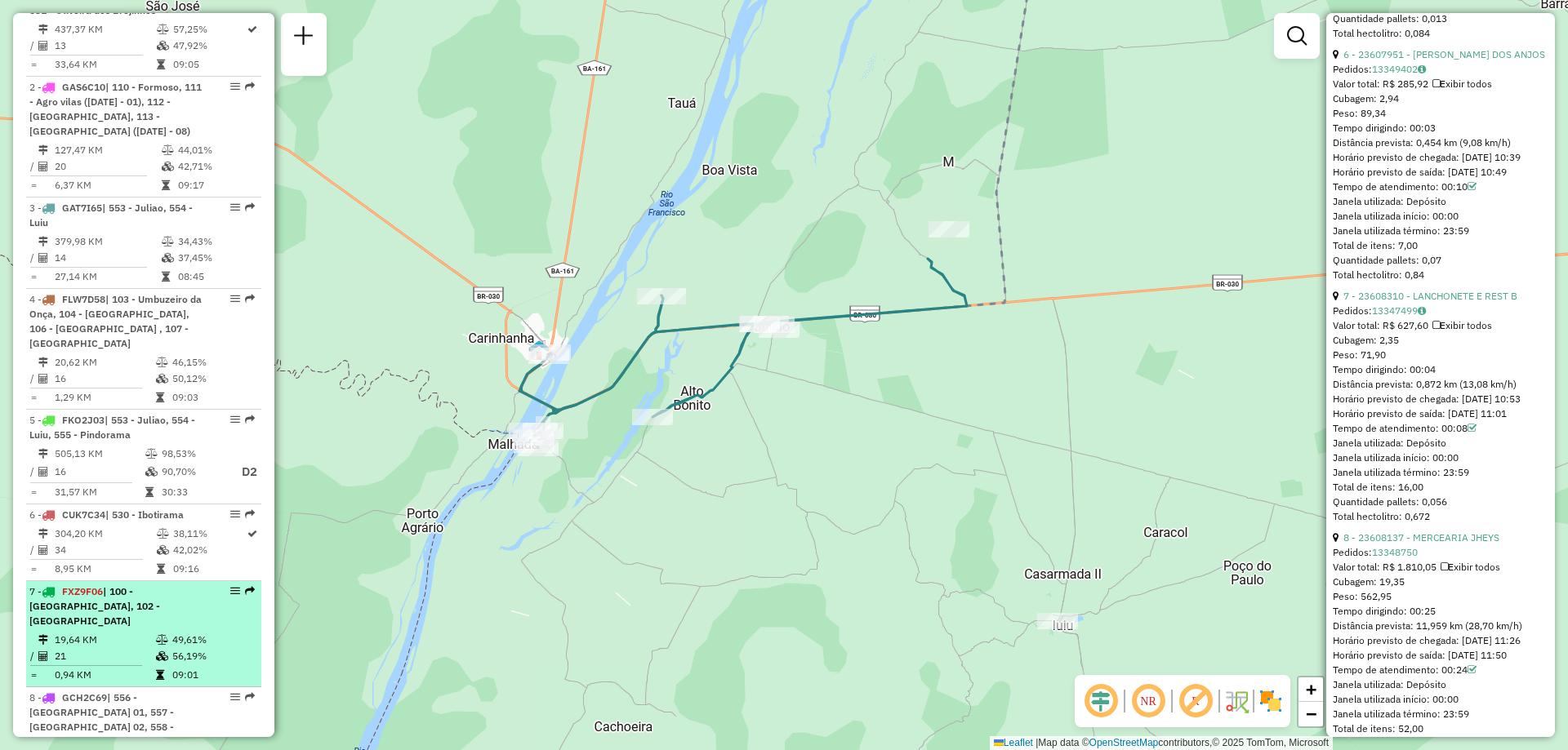
scroll to position [571, 0]
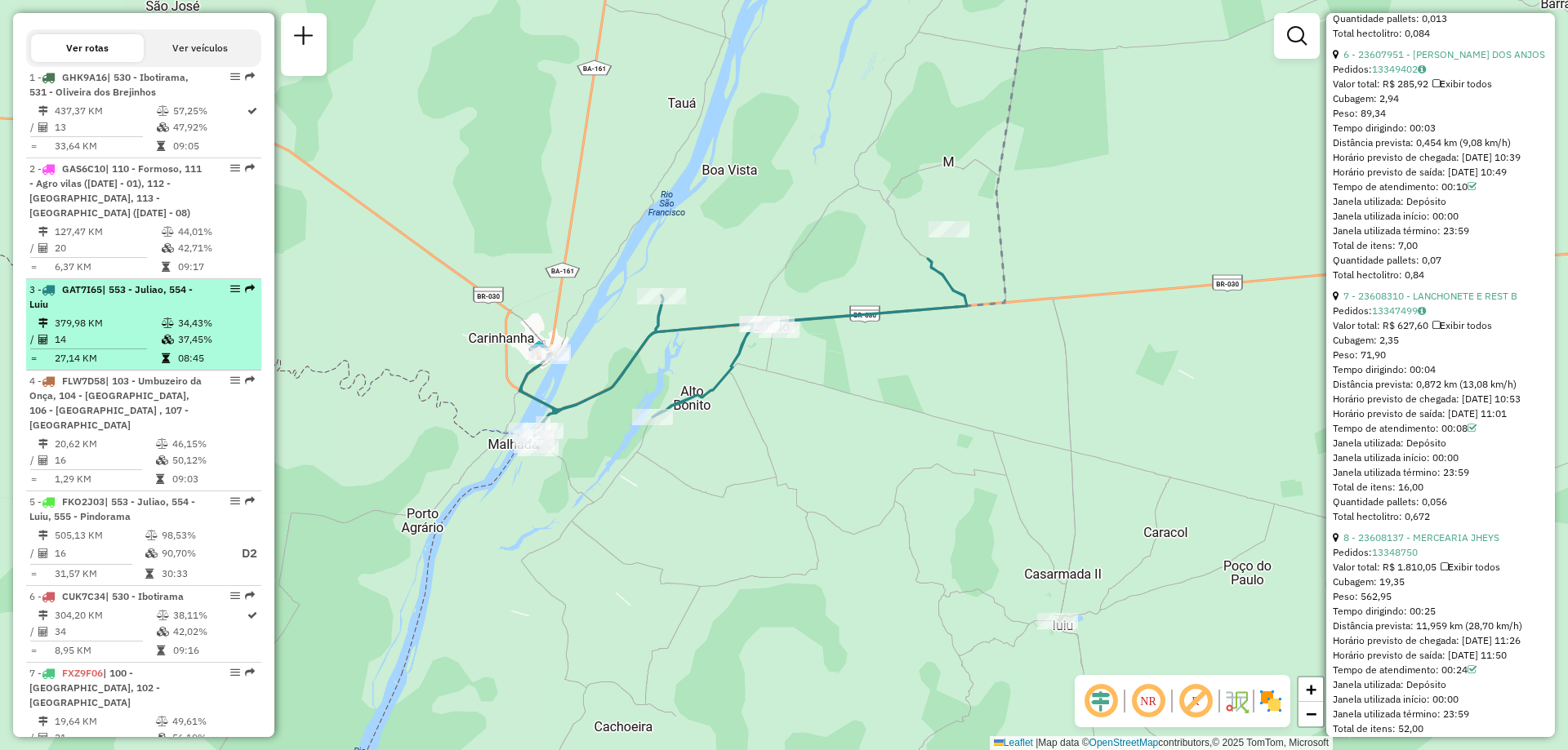
click at [190, 345] on td "37,45%" at bounding box center [216, 340] width 78 height 16
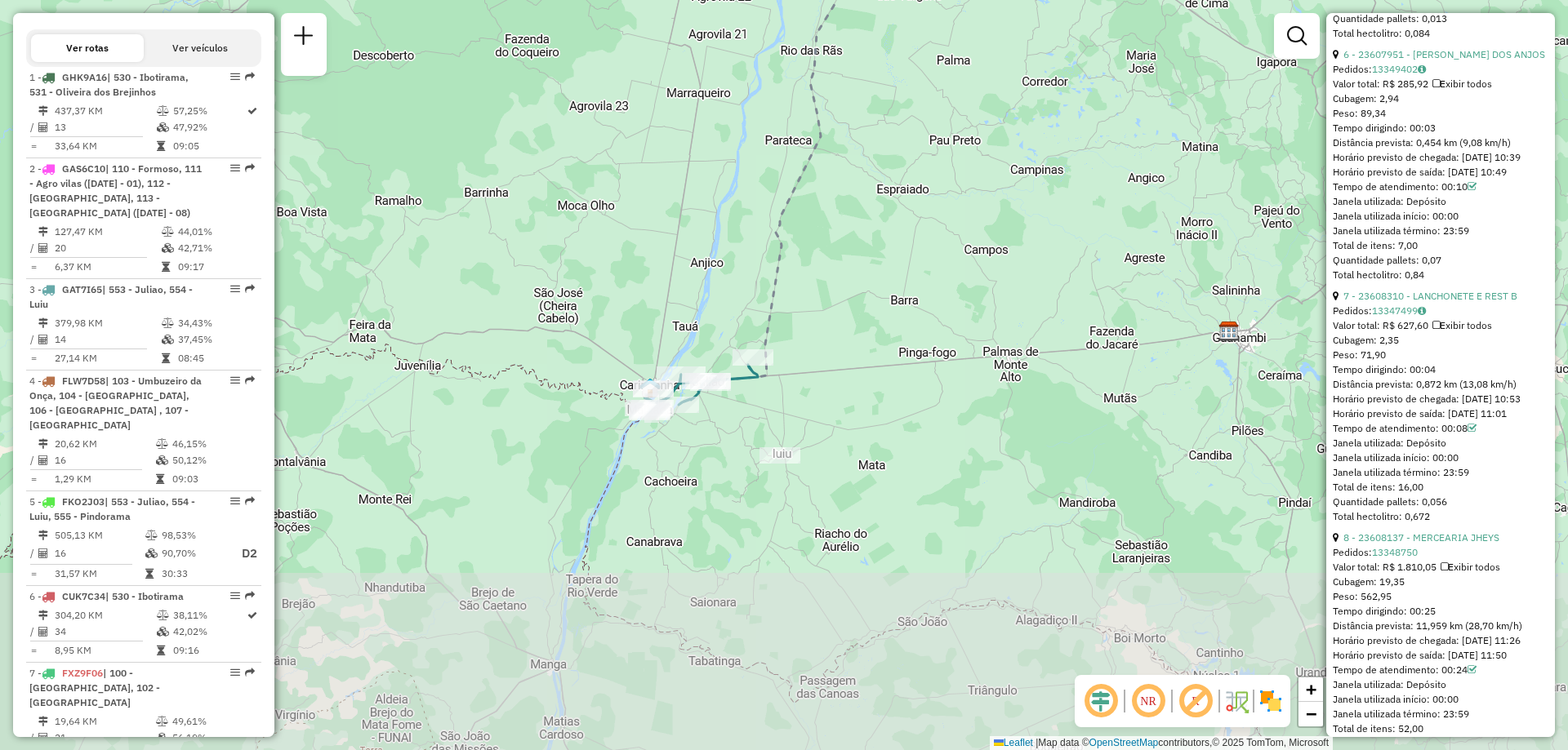
drag, startPoint x: 777, startPoint y: 560, endPoint x: 766, endPoint y: 290, distance: 270.2
click at [765, 290] on icon at bounding box center [777, 73] width 261 height 661
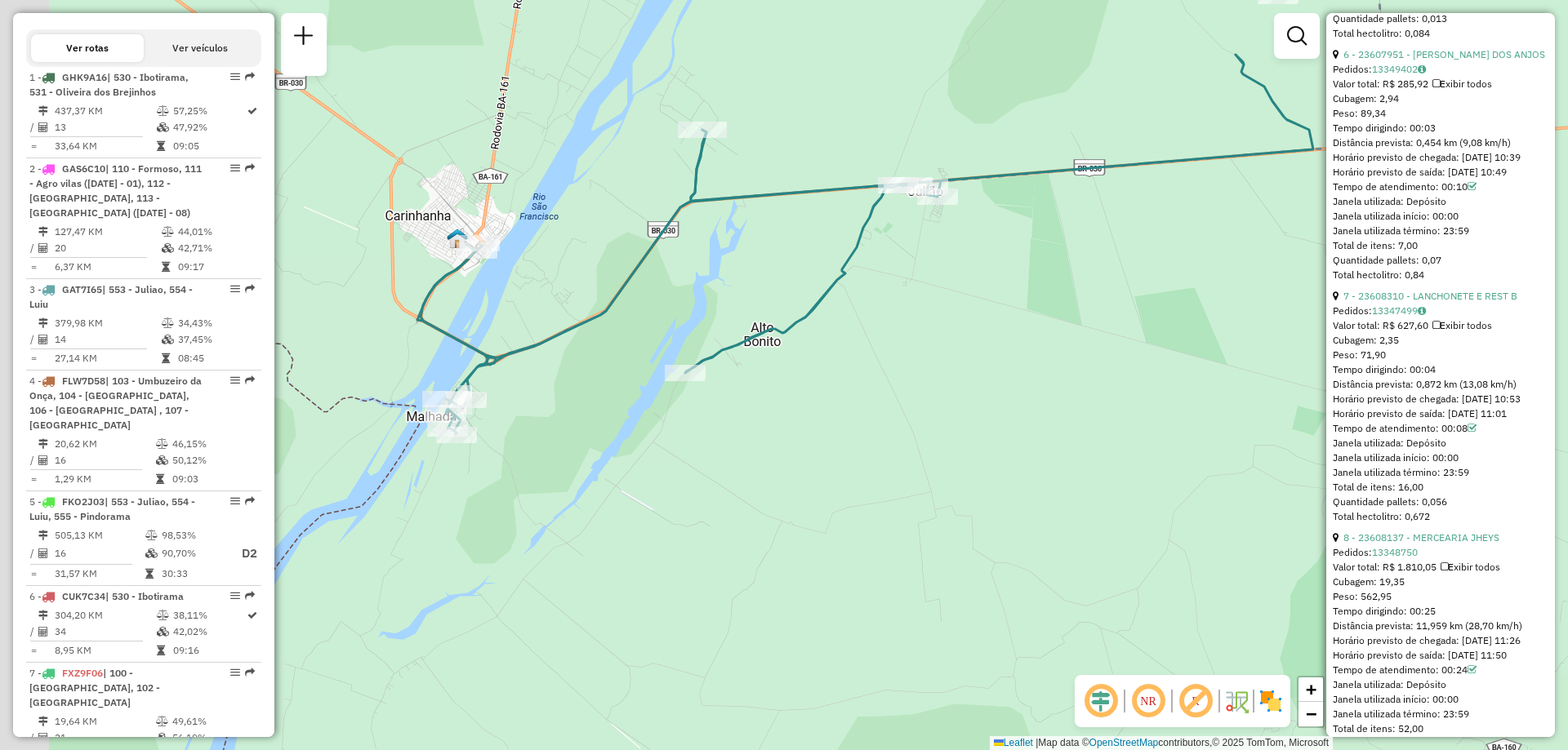
drag, startPoint x: 698, startPoint y: 377, endPoint x: 948, endPoint y: 384, distance: 250.1
click at [948, 384] on div "Janela de atendimento Grade de atendimento Capacidade Transportadoras Veículos …" at bounding box center [784, 375] width 1568 height 750
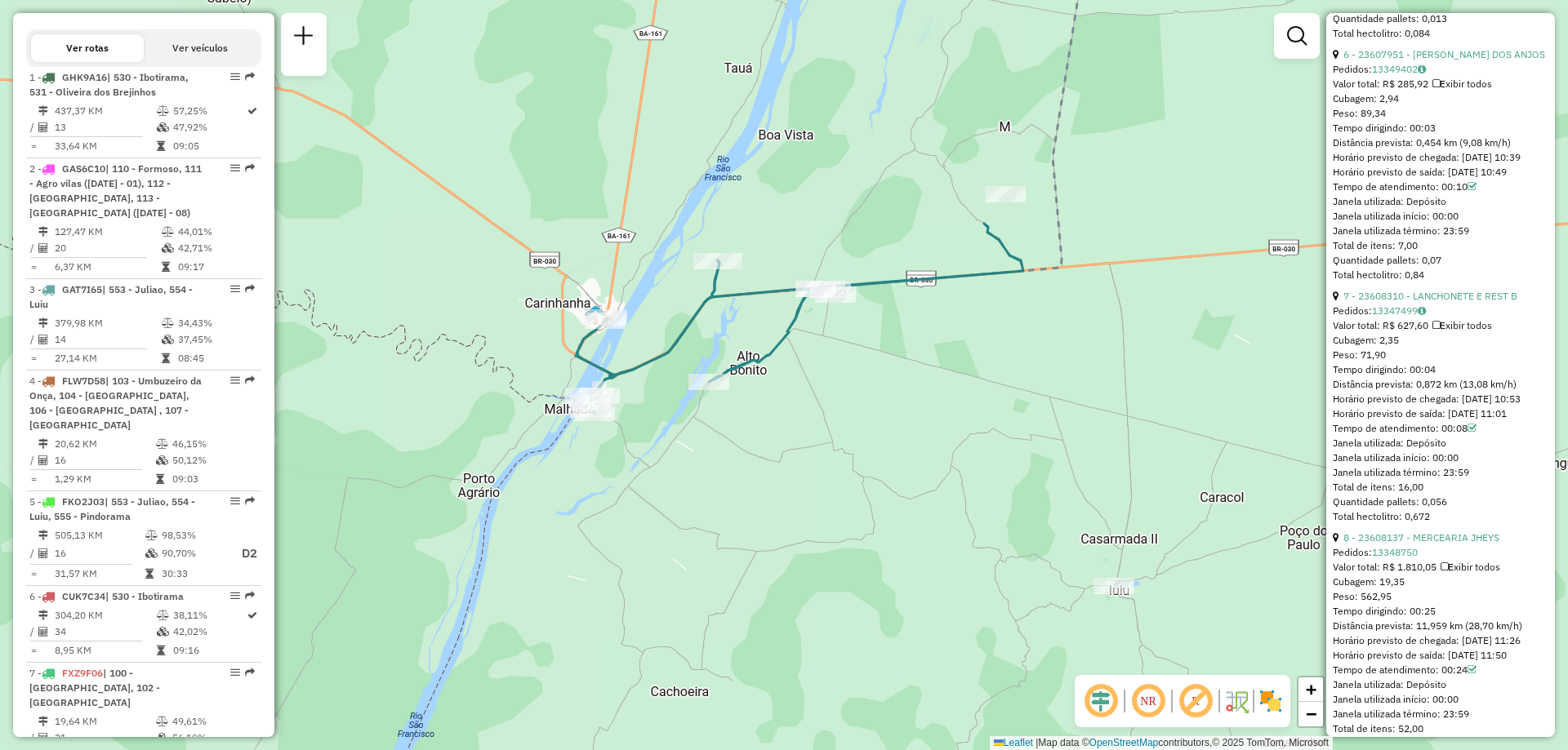
drag, startPoint x: 919, startPoint y: 216, endPoint x: 824, endPoint y: 222, distance: 95.2
click at [824, 222] on div "Janela de atendimento Grade de atendimento Capacidade Transportadoras Veículos …" at bounding box center [784, 375] width 1568 height 750
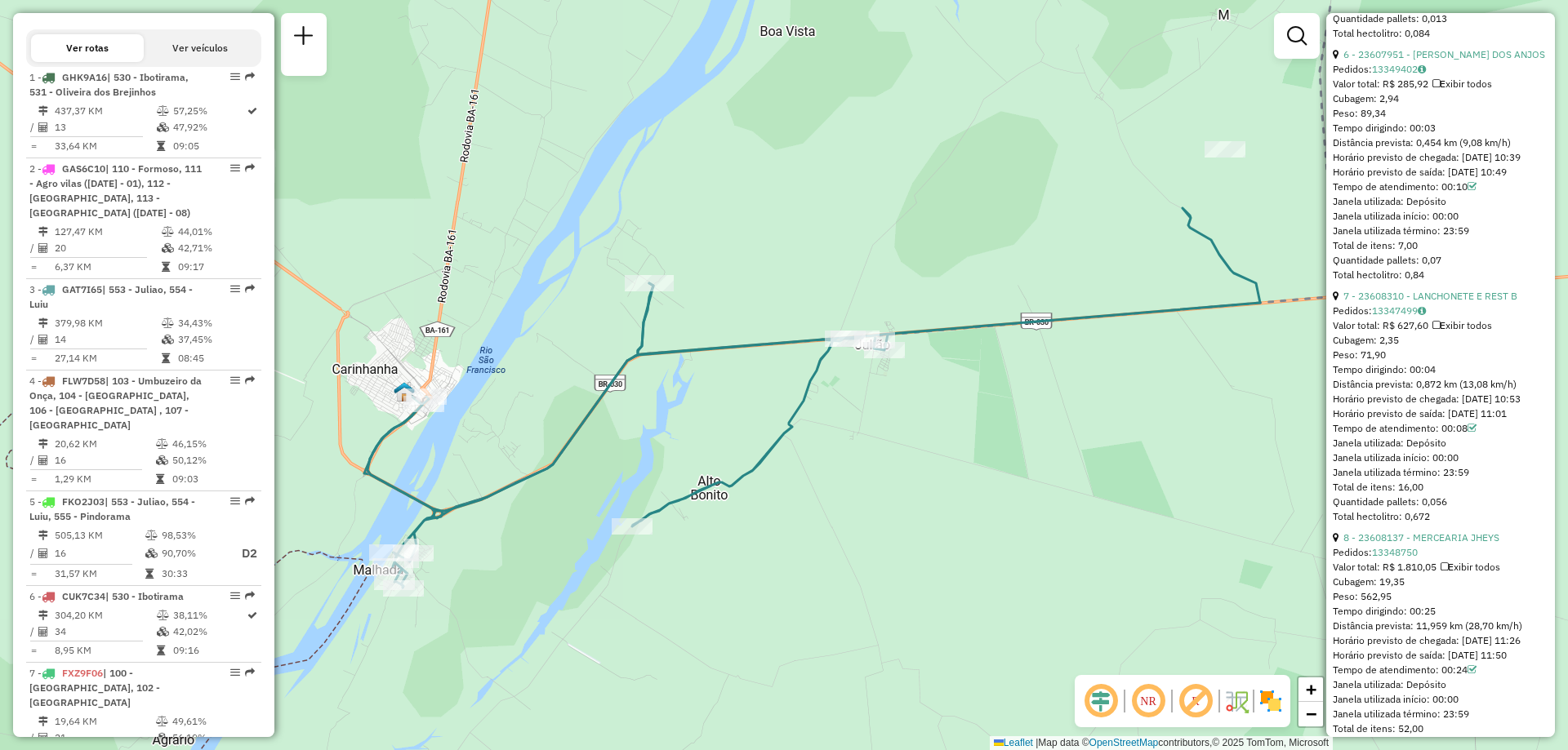
drag, startPoint x: 900, startPoint y: 153, endPoint x: 882, endPoint y: 204, distance: 54.1
click at [882, 204] on div "Janela de atendimento Grade de atendimento Capacidade Transportadoras Veículos …" at bounding box center [784, 375] width 1568 height 750
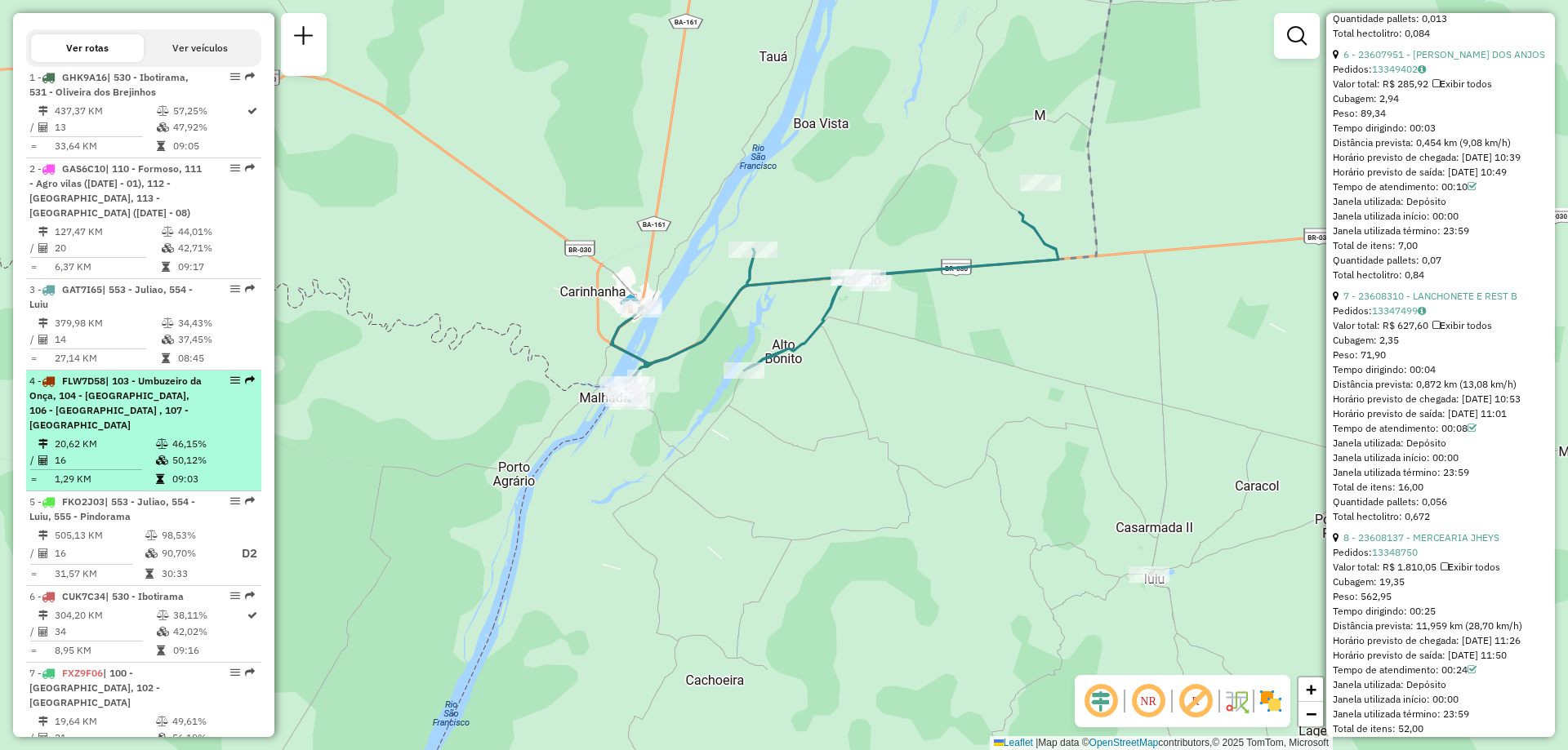
click at [145, 432] on div "4 - FLW7D58 | 103 - Umbuzeiro da Onça, 104 - [GEOGRAPHIC_DATA], 106 - [GEOGRAPH…" at bounding box center [116, 404] width 173 height 59
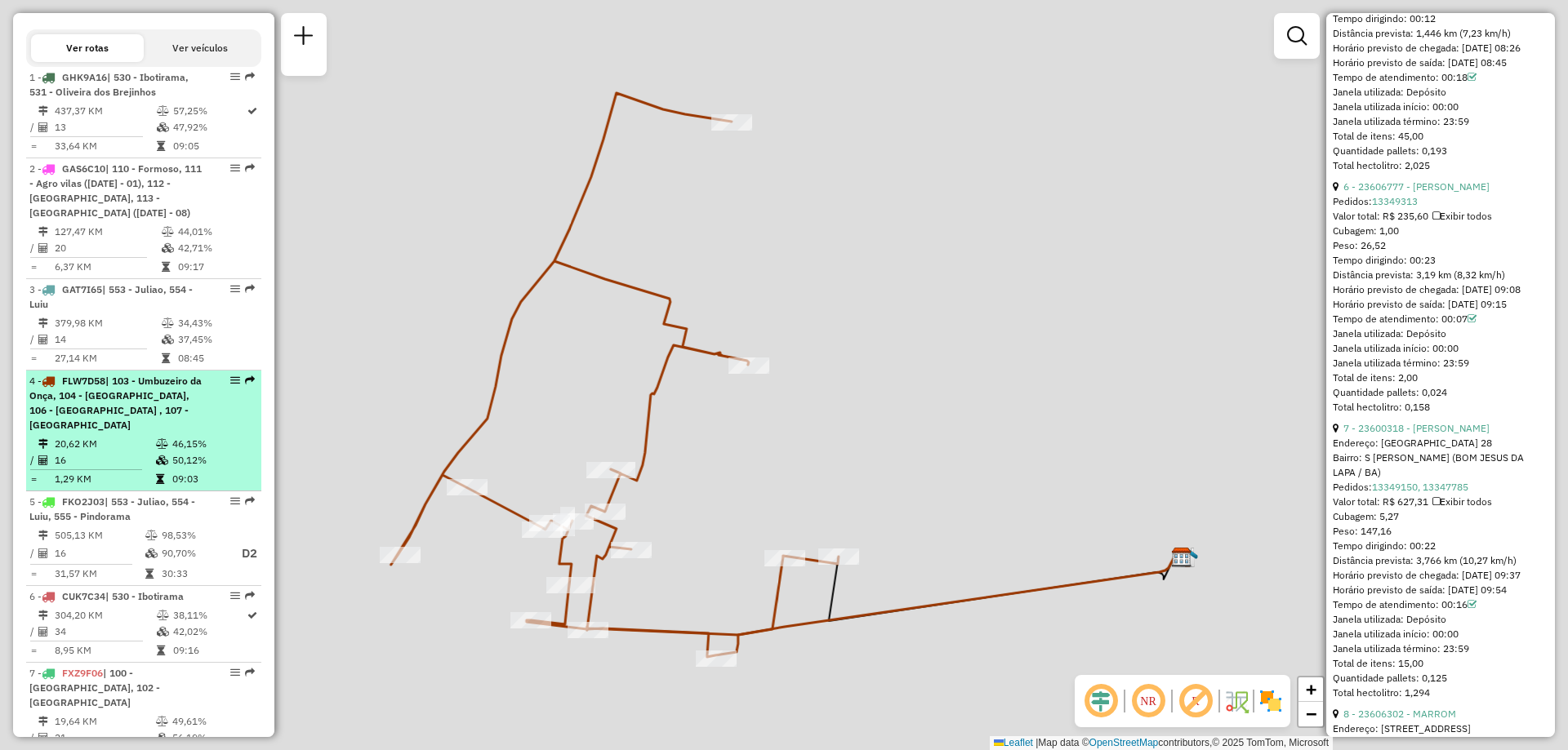
scroll to position [1877, 0]
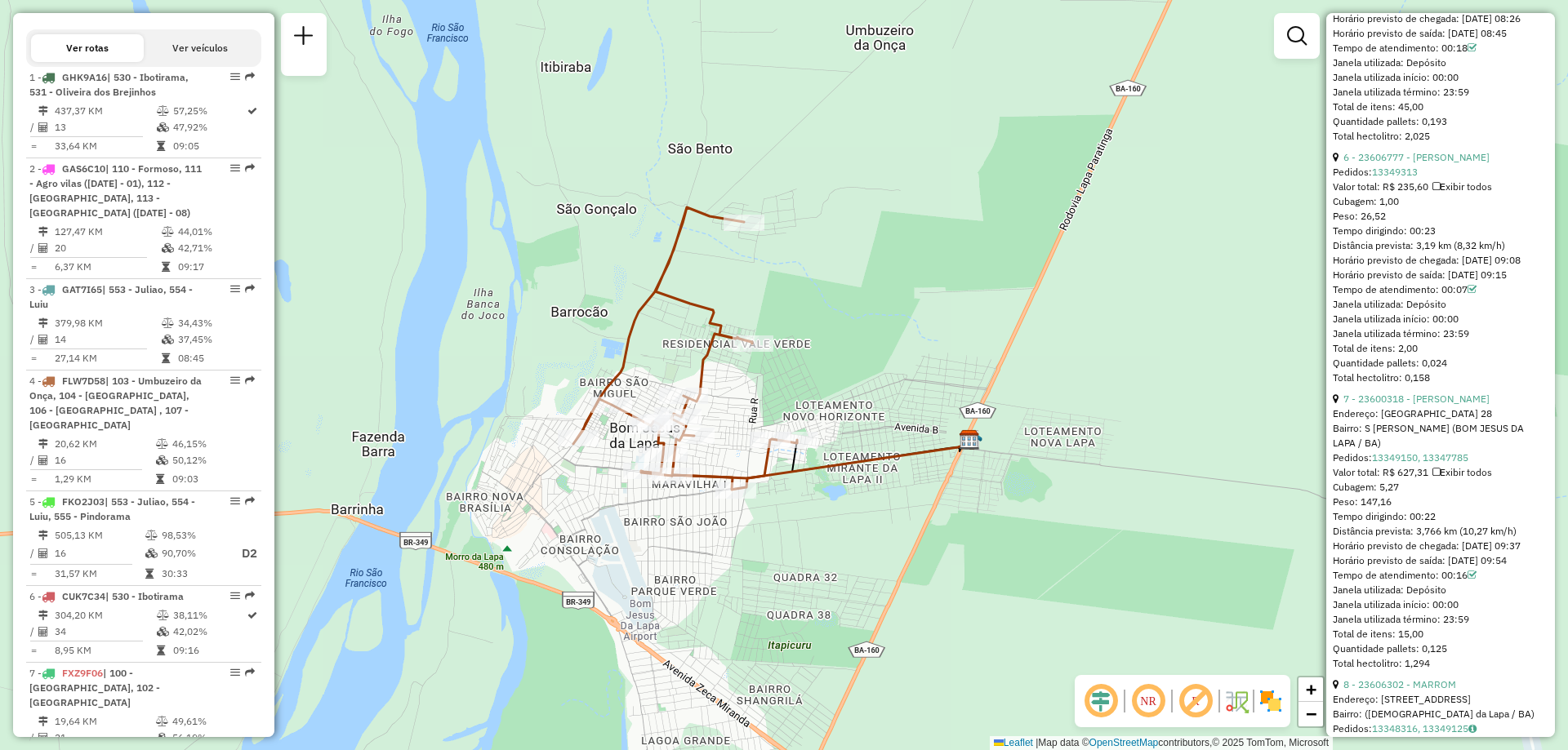
drag, startPoint x: 821, startPoint y: 408, endPoint x: 795, endPoint y: 326, distance: 86.0
click at [795, 327] on div "Janela de atendimento Grade de atendimento Capacidade Transportadoras Veículos …" at bounding box center [784, 375] width 1568 height 750
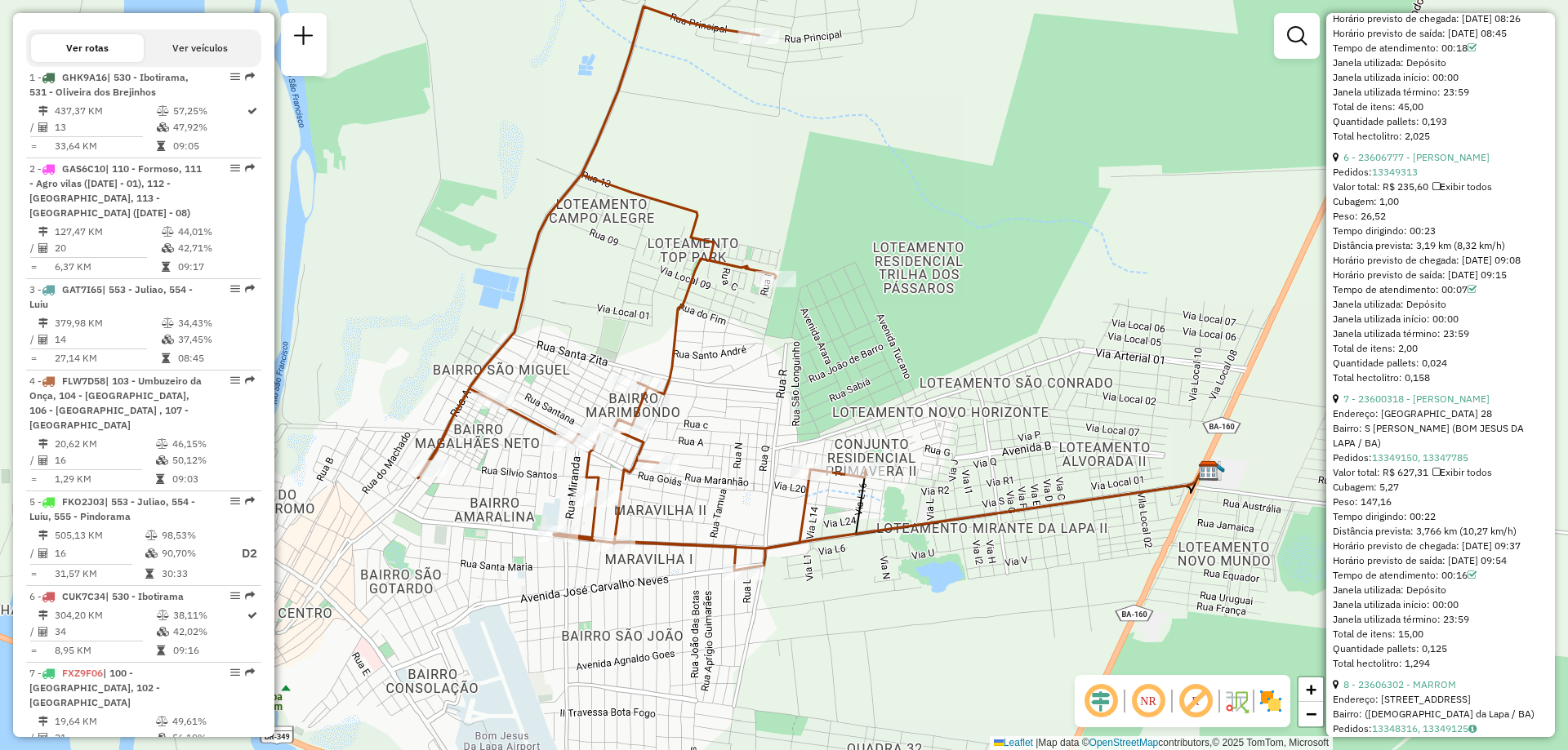
drag, startPoint x: 730, startPoint y: 372, endPoint x: 768, endPoint y: 359, distance: 40.2
click at [768, 359] on div "Janela de atendimento Grade de atendimento Capacidade Transportadoras Veículos …" at bounding box center [784, 375] width 1568 height 750
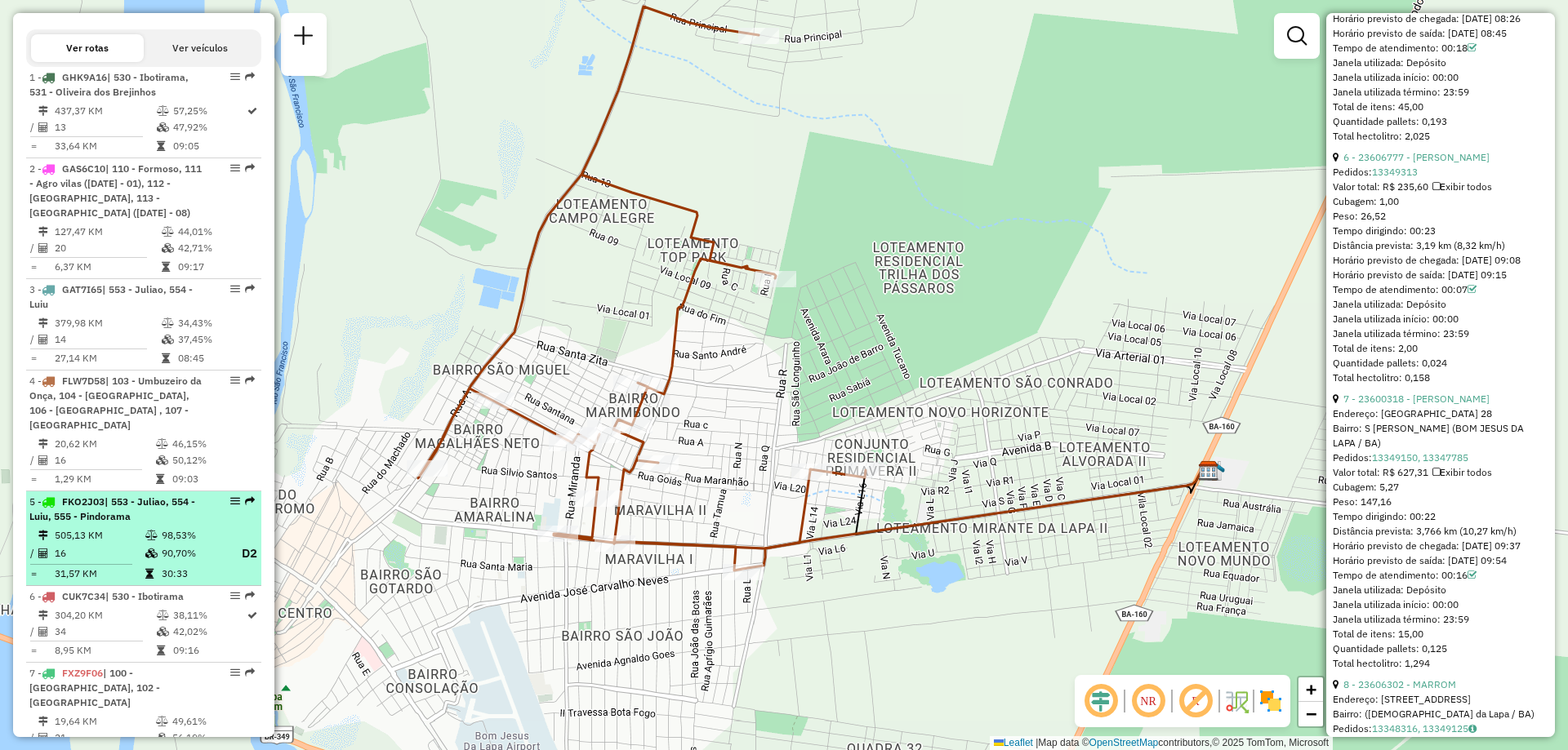
click at [121, 523] on span "| 553 - Juliao, 554 - Luiu, 555 - Pindorama" at bounding box center [112, 509] width 166 height 27
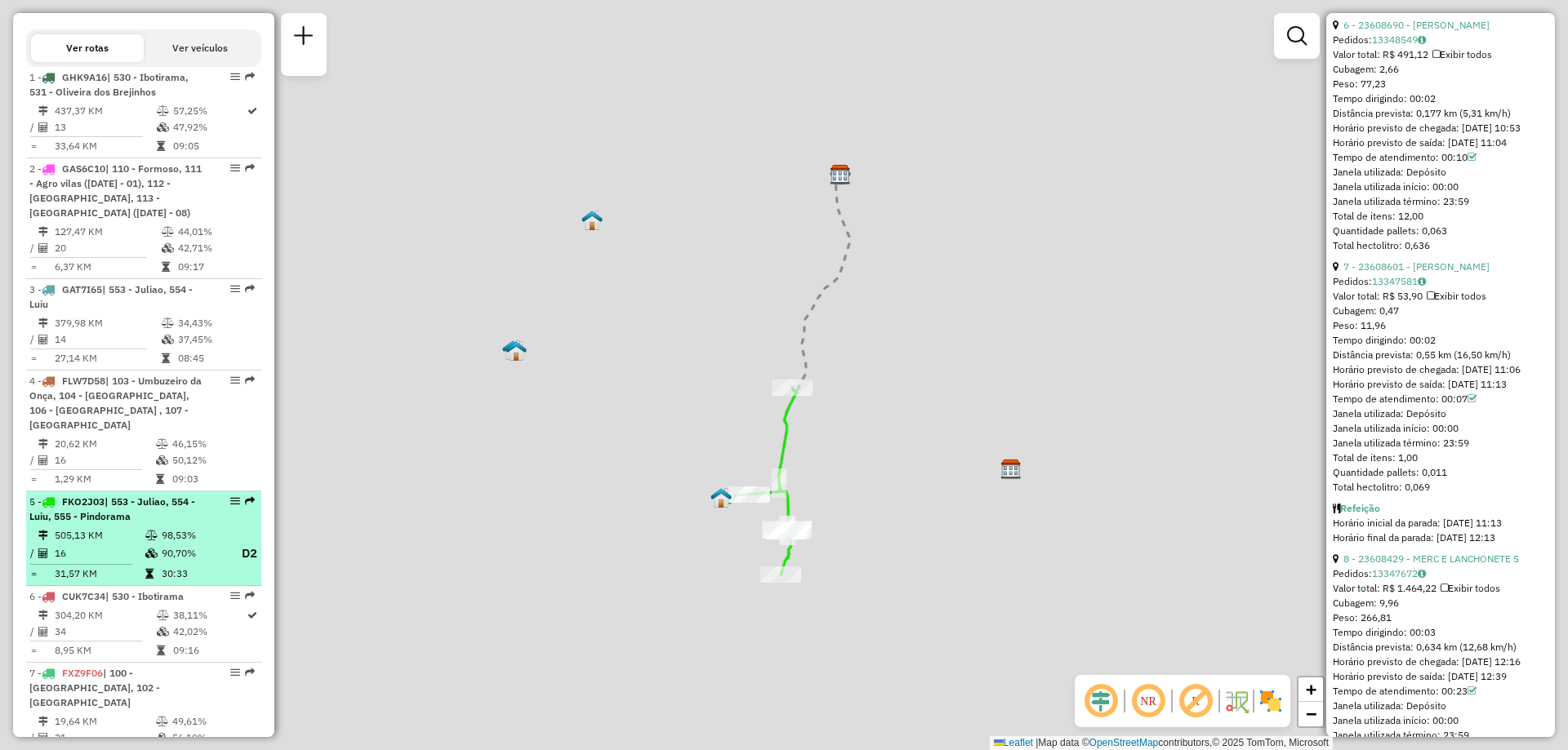
scroll to position [1863, 0]
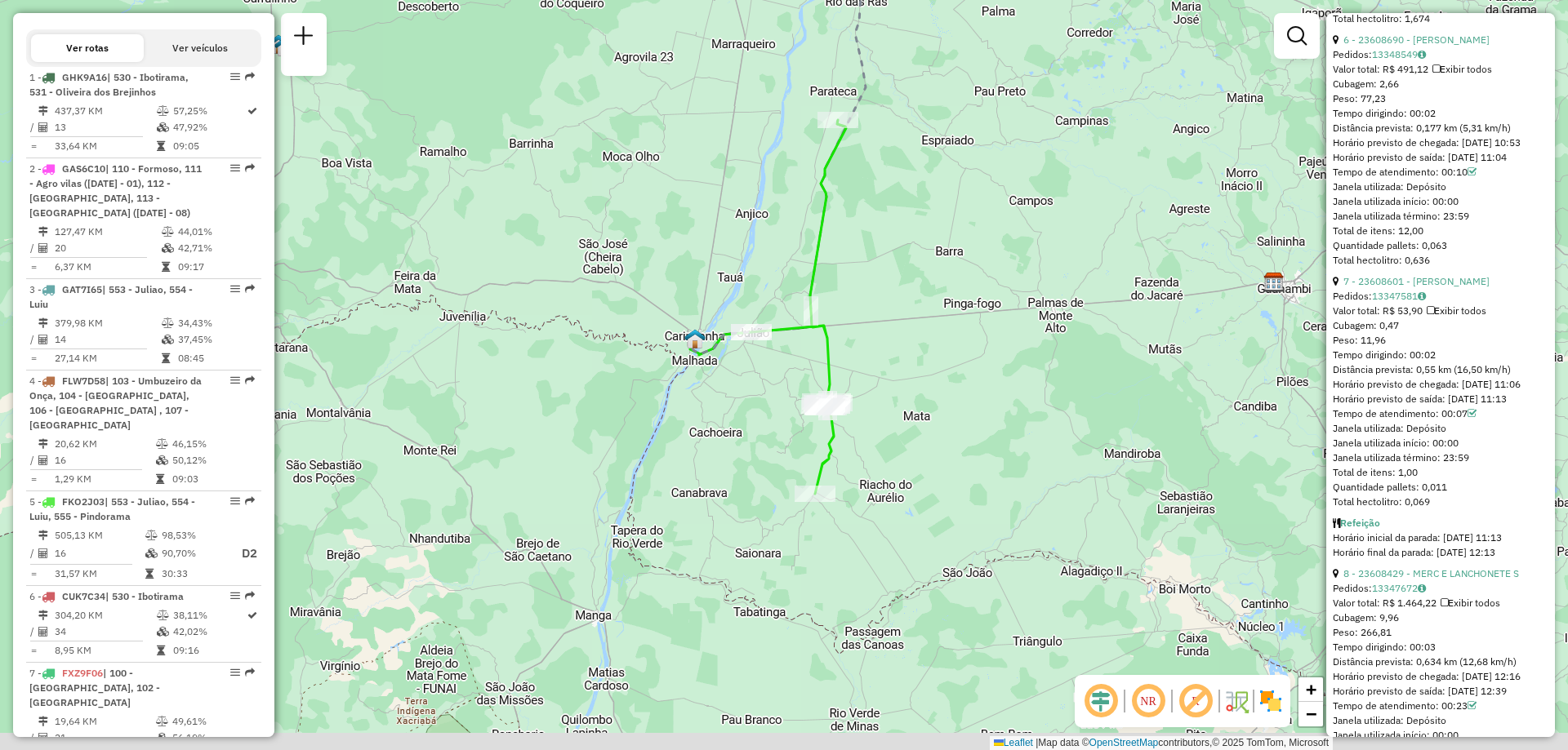
drag, startPoint x: 725, startPoint y: 475, endPoint x: 639, endPoint y: 383, distance: 125.9
click at [639, 383] on div "Janela de atendimento Grade de atendimento Capacidade Transportadoras Veículos …" at bounding box center [784, 375] width 1568 height 750
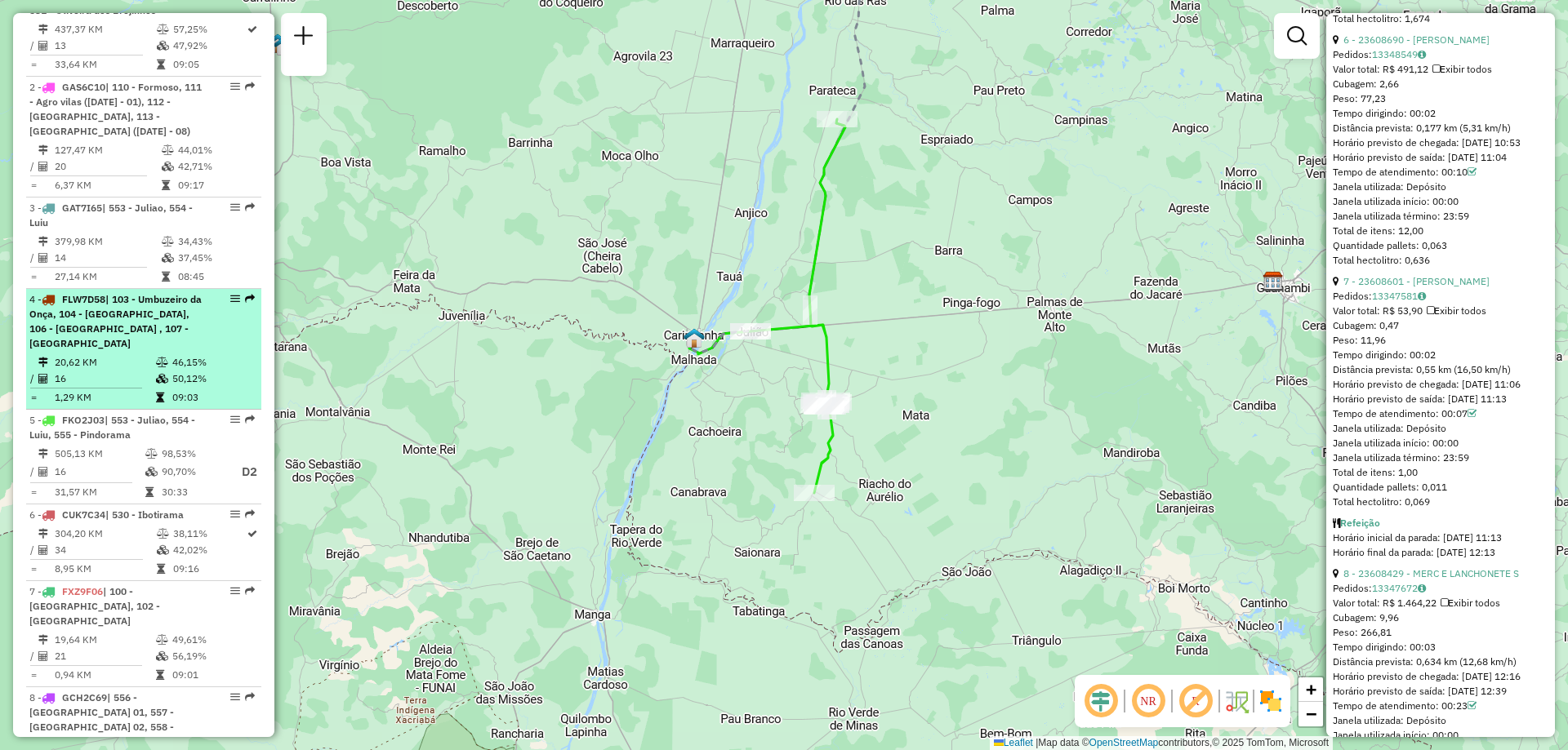
scroll to position [734, 0]
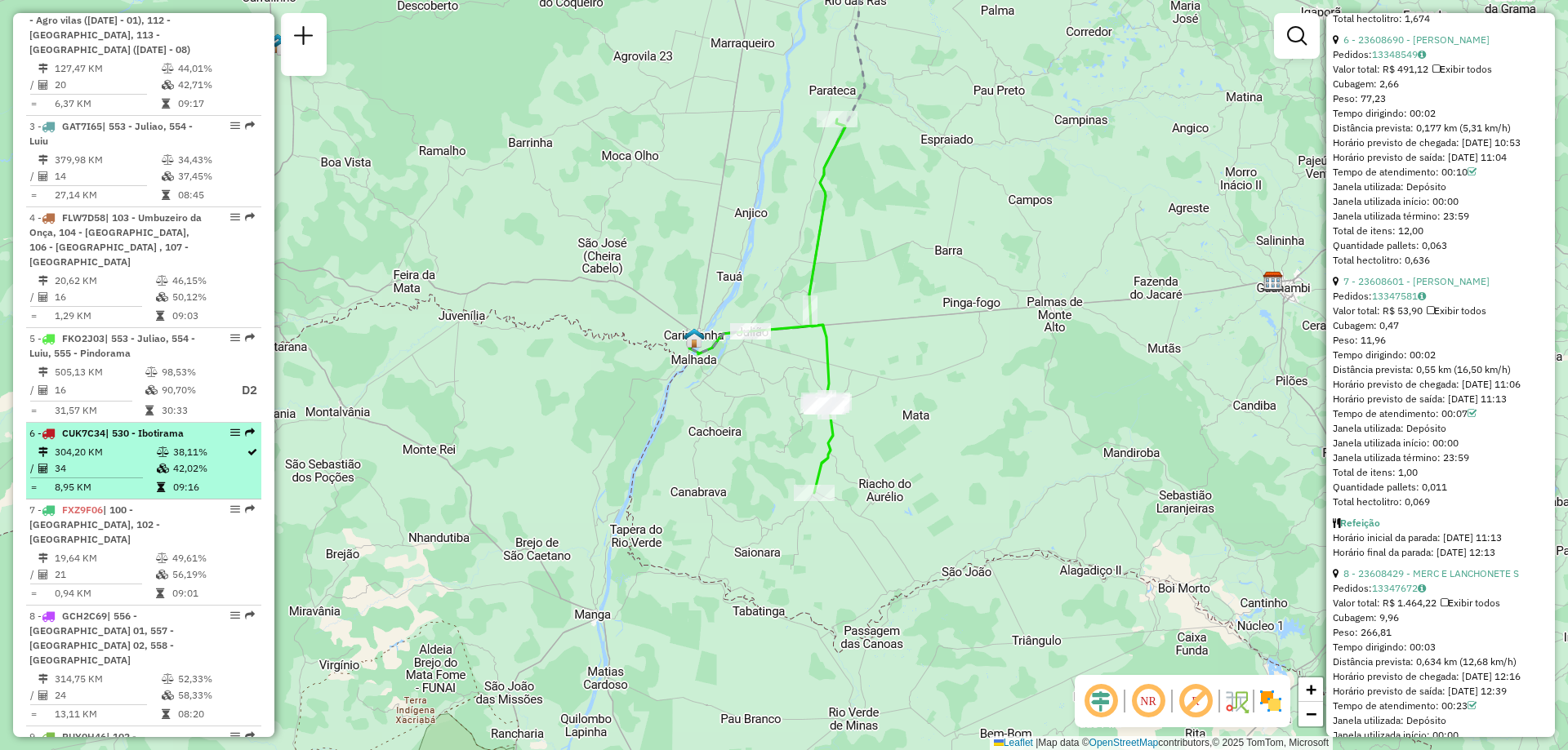
click at [142, 460] on td "304,20 KM" at bounding box center [105, 452] width 102 height 16
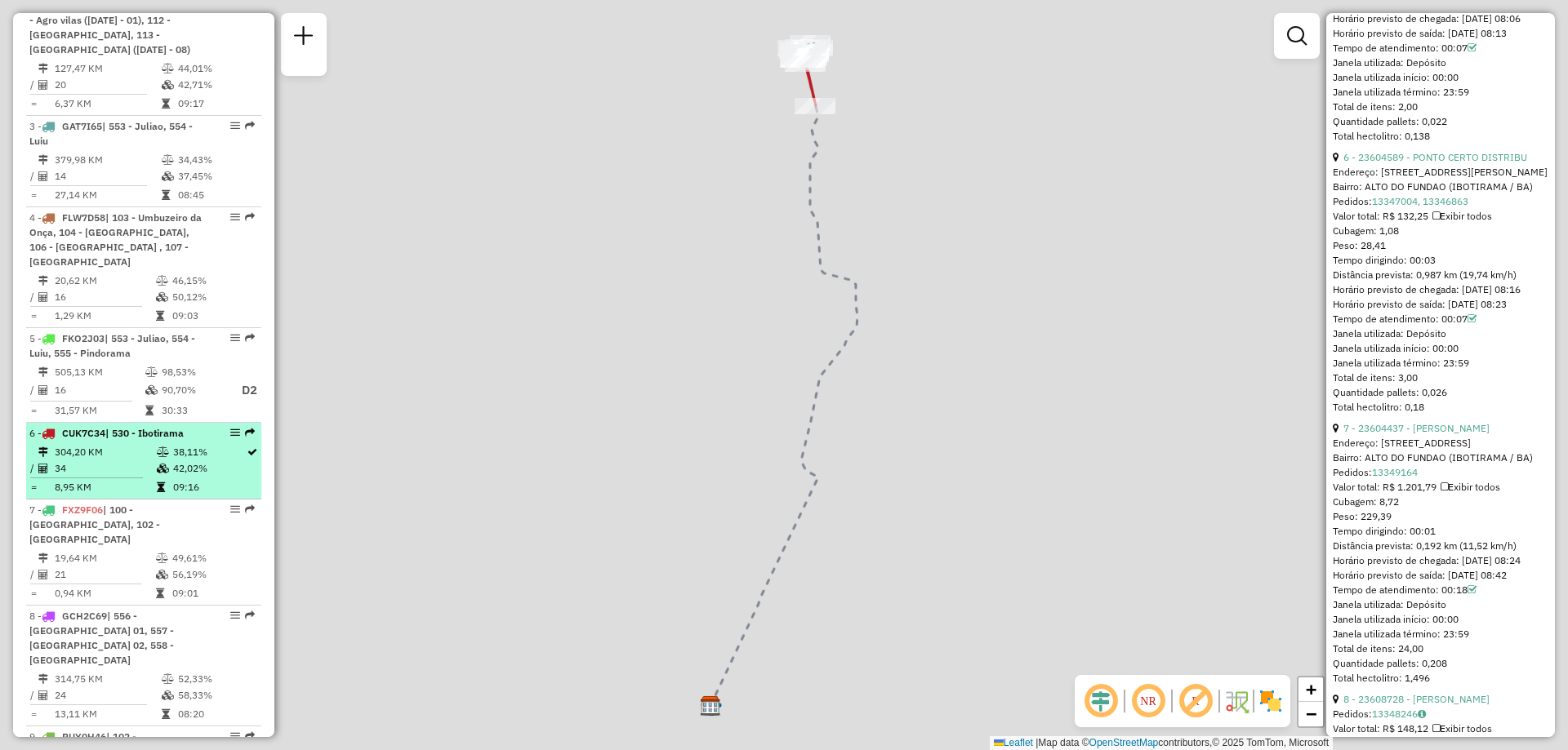
scroll to position [1848, 0]
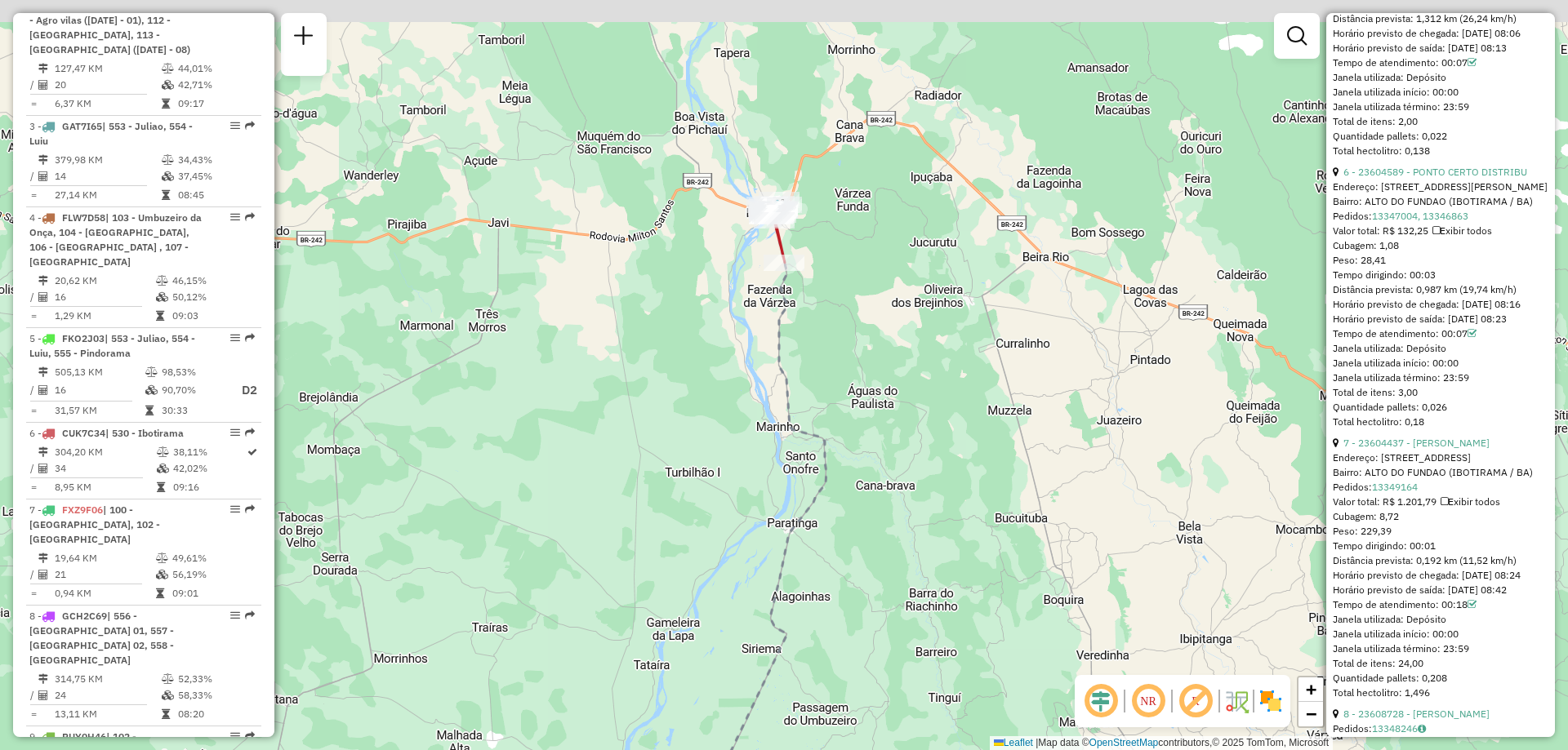
drag, startPoint x: 630, startPoint y: 166, endPoint x: 598, endPoint y: 322, distance: 159.2
click at [598, 322] on div "Janela de atendimento Grade de atendimento Capacidade Transportadoras Veículos …" at bounding box center [784, 375] width 1568 height 750
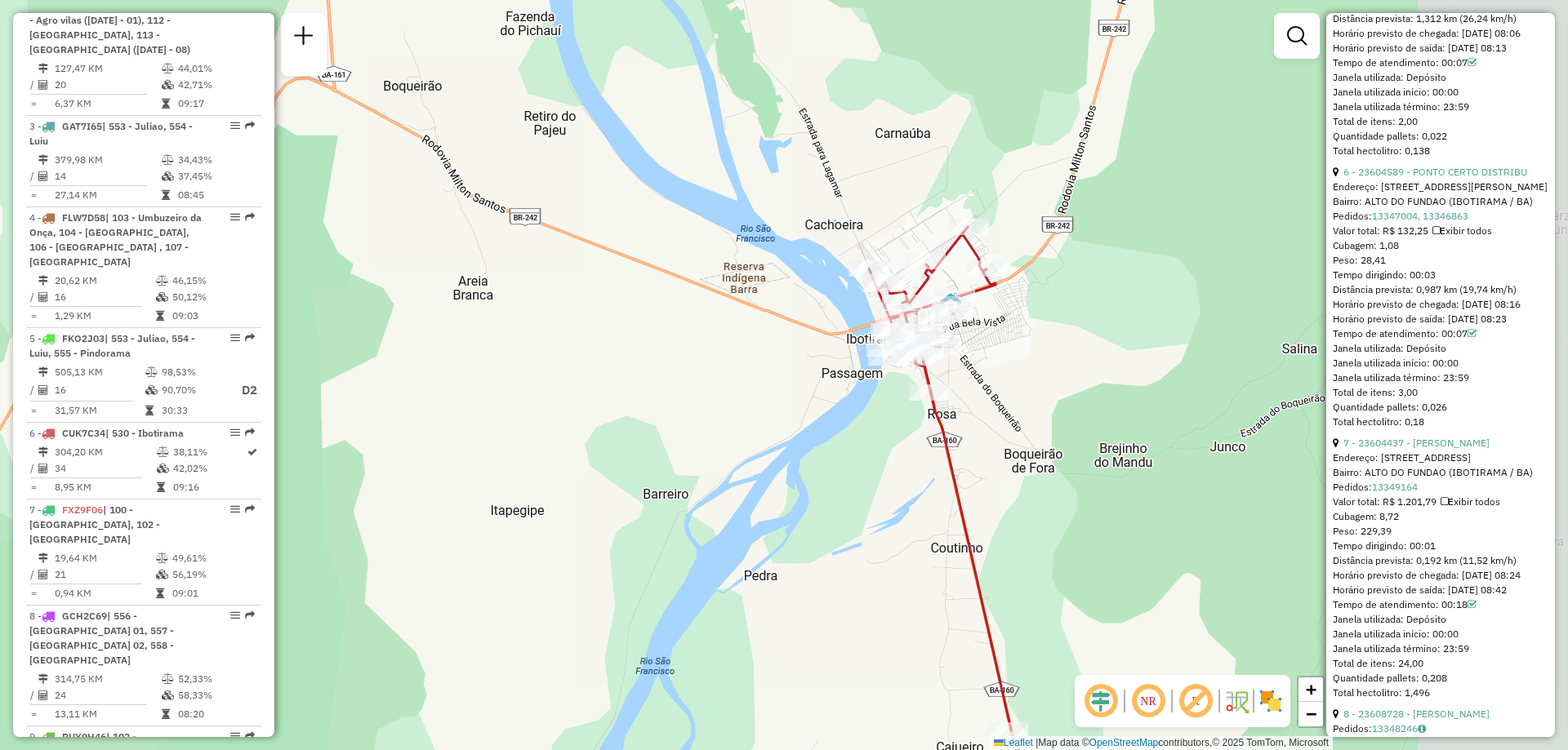
drag, startPoint x: 879, startPoint y: 246, endPoint x: 617, endPoint y: 287, distance: 265.2
click at [617, 287] on div "Janela de atendimento Grade de atendimento Capacidade Transportadoras Veículos …" at bounding box center [784, 375] width 1568 height 750
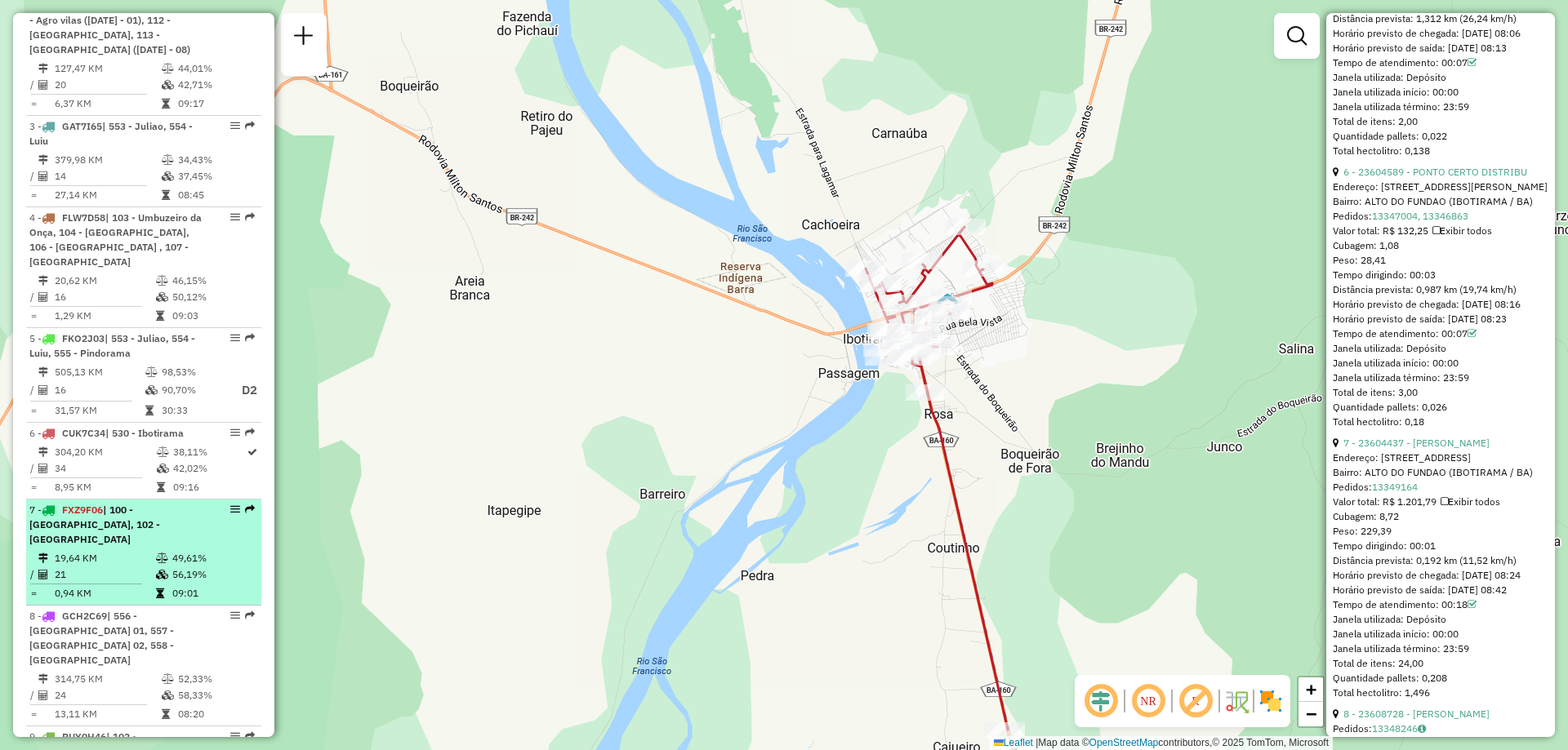
scroll to position [816, 0]
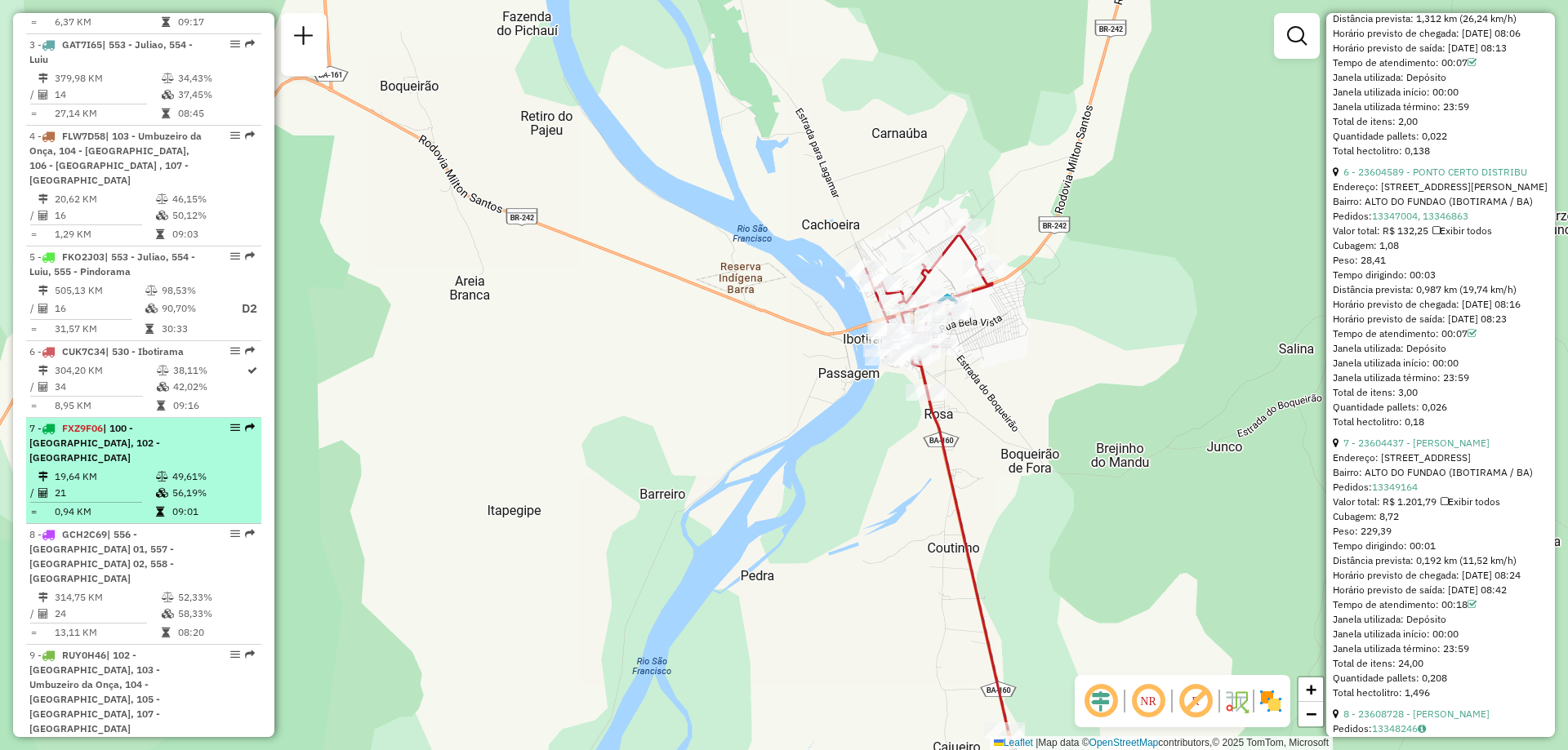
click at [186, 459] on div "7 - FXZ9F06 | 100 - [GEOGRAPHIC_DATA], 102 - [GEOGRAPHIC_DATA]" at bounding box center [116, 443] width 173 height 44
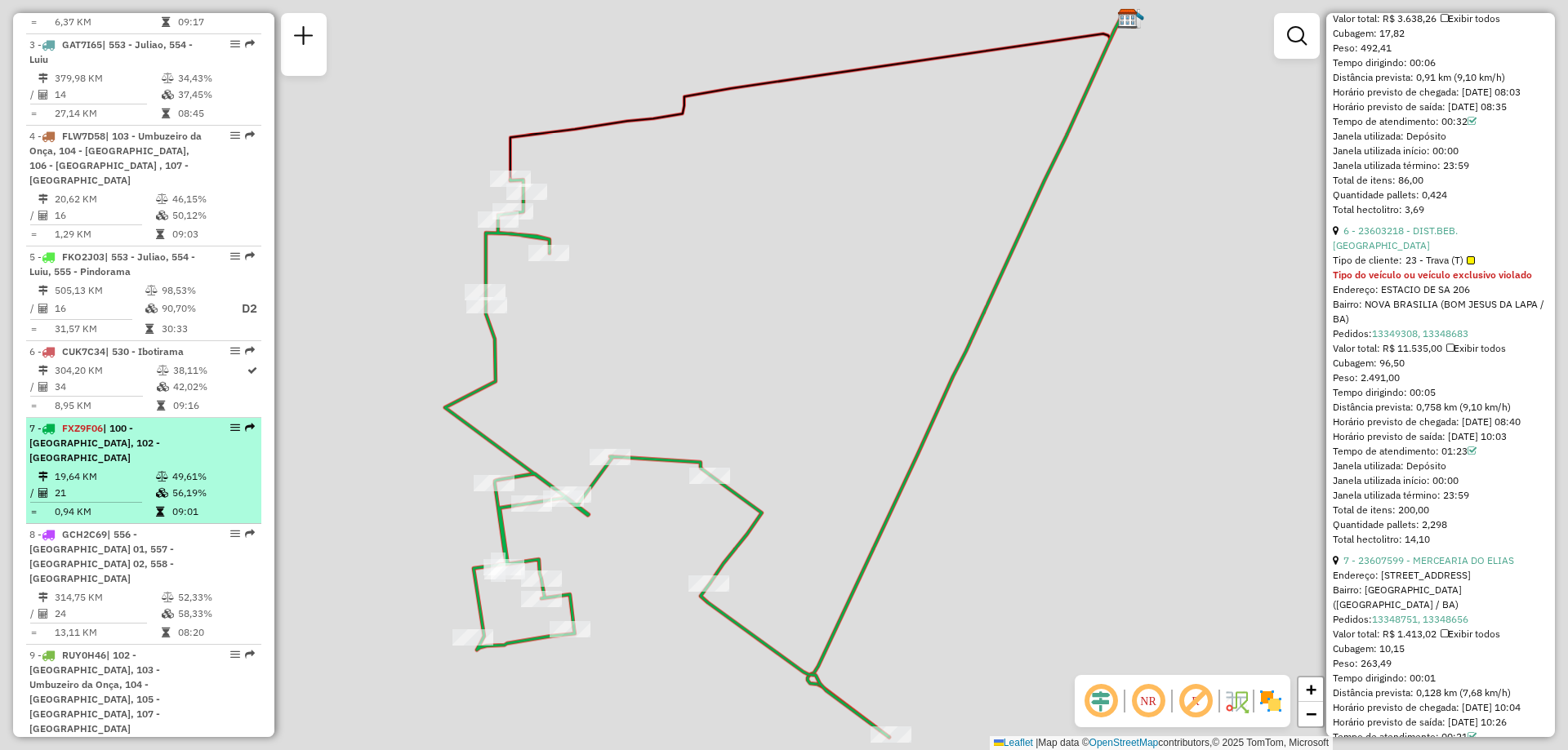
scroll to position [1877, 0]
